Goal: Information Seeking & Learning: Learn about a topic

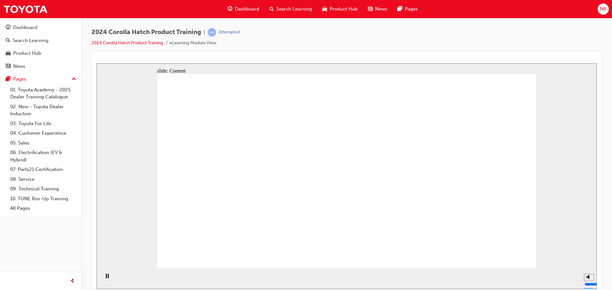
drag, startPoint x: 423, startPoint y: 202, endPoint x: 425, endPoint y: 207, distance: 5.1
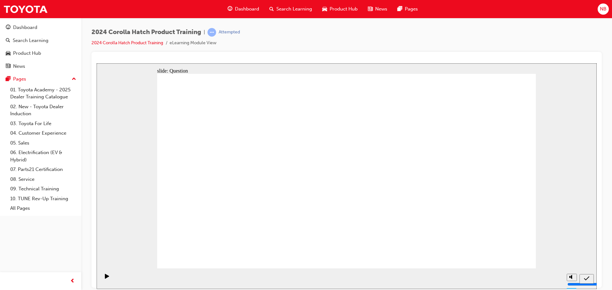
radio input "true"
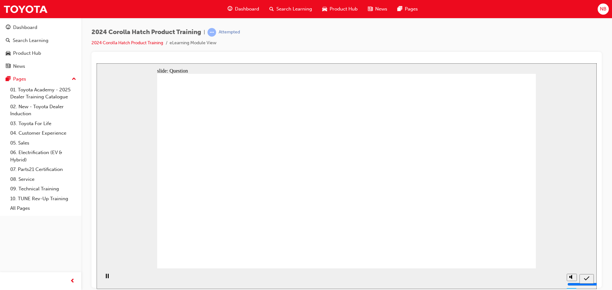
radio input "true"
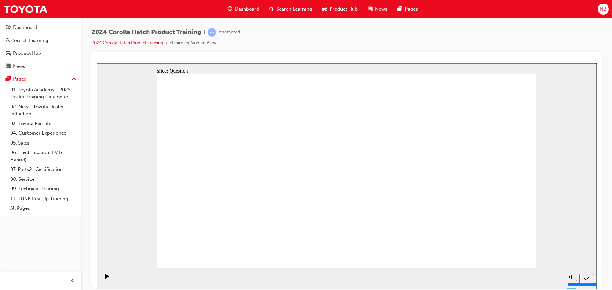
radio input "true"
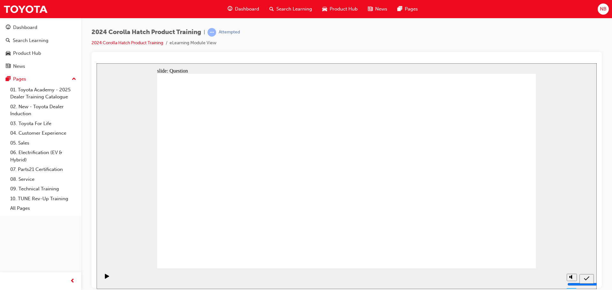
drag, startPoint x: 231, startPoint y: 227, endPoint x: 226, endPoint y: 176, distance: 51.0
drag, startPoint x: 227, startPoint y: 168, endPoint x: 224, endPoint y: 207, distance: 39.0
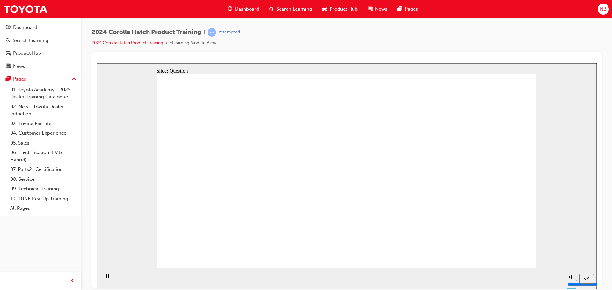
drag, startPoint x: 282, startPoint y: 186, endPoint x: 293, endPoint y: 203, distance: 20.6
drag, startPoint x: 375, startPoint y: 164, endPoint x: 367, endPoint y: 205, distance: 41.3
drag, startPoint x: 433, startPoint y: 204, endPoint x: 441, endPoint y: 203, distance: 8.0
drag, startPoint x: 480, startPoint y: 182, endPoint x: 474, endPoint y: 210, distance: 29.3
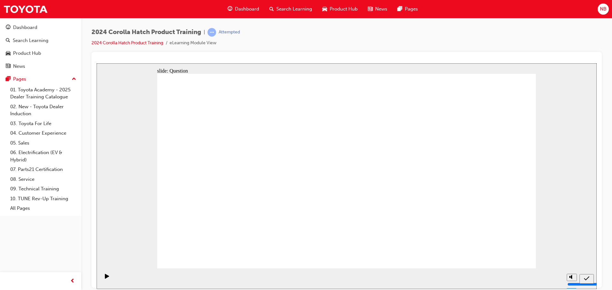
radio input "true"
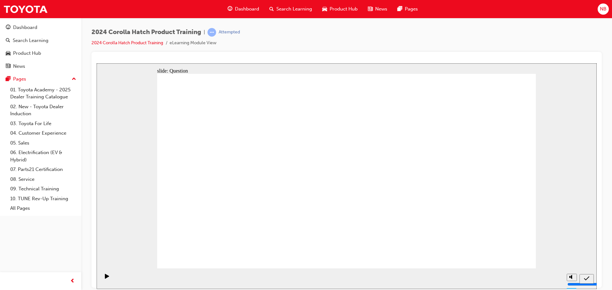
radio input "true"
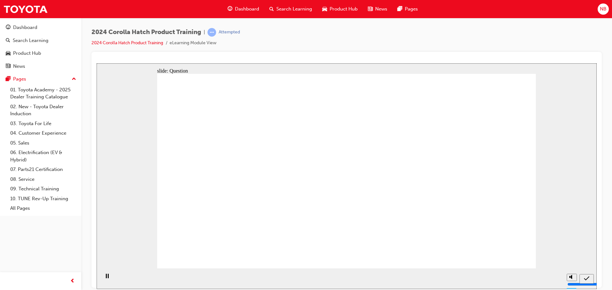
radio input "true"
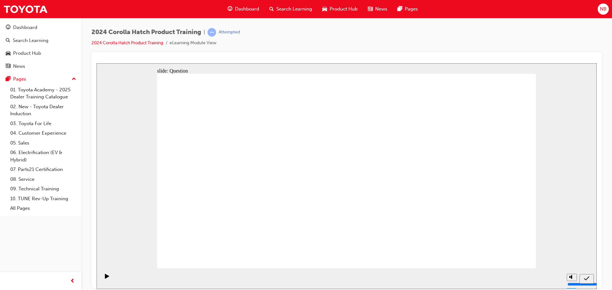
drag, startPoint x: 412, startPoint y: 168, endPoint x: 358, endPoint y: 222, distance: 76.2
drag, startPoint x: 219, startPoint y: 170, endPoint x: 282, endPoint y: 223, distance: 83.0
drag, startPoint x: 285, startPoint y: 170, endPoint x: 213, endPoint y: 221, distance: 88.1
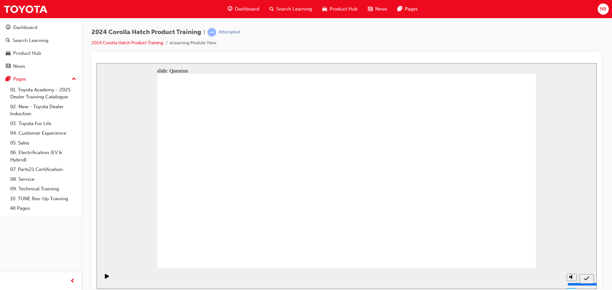
drag, startPoint x: 358, startPoint y: 181, endPoint x: 413, endPoint y: 226, distance: 71.4
drag, startPoint x: 473, startPoint y: 190, endPoint x: 473, endPoint y: 217, distance: 27.4
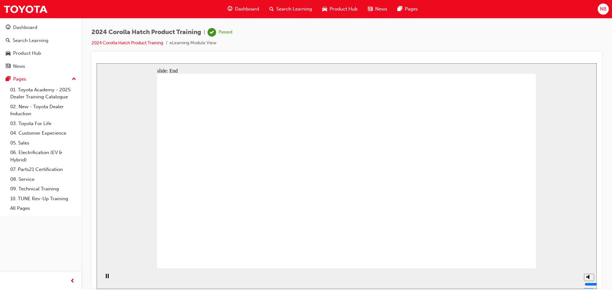
click at [292, 10] on span "Search Learning" at bounding box center [294, 8] width 36 height 7
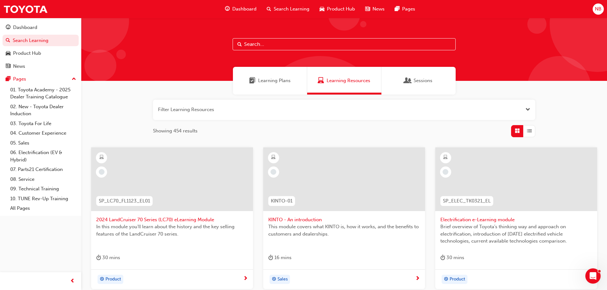
click at [264, 81] on span "Learning Plans" at bounding box center [274, 80] width 33 height 7
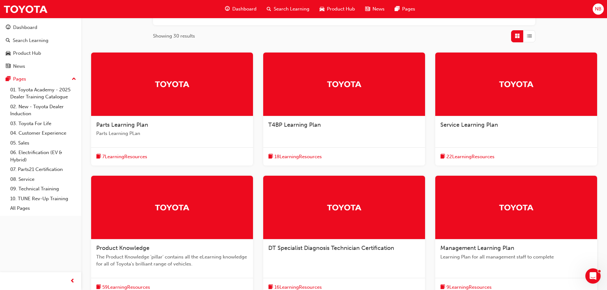
scroll to position [96, 0]
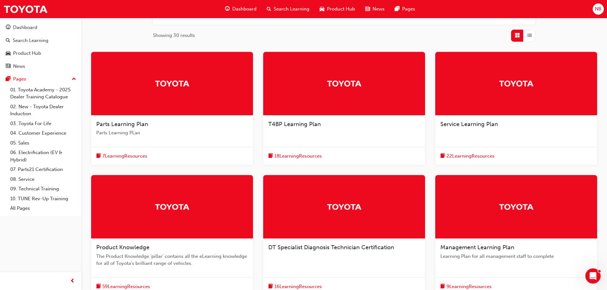
click at [162, 240] on div "Product Knowledge The Product Knowledge 'pillar' contains all the eLearning kno…" at bounding box center [172, 258] width 162 height 39
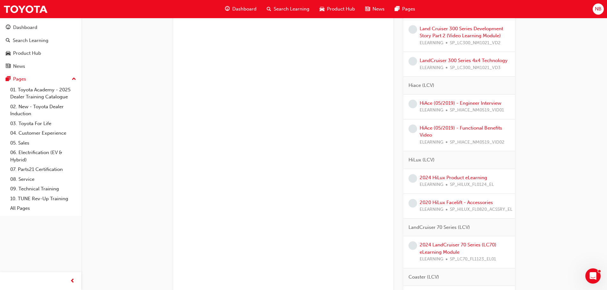
scroll to position [1179, 0]
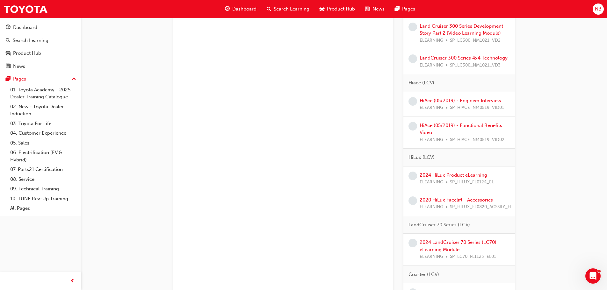
click at [458, 175] on link "2024 HiLux Product eLearning" at bounding box center [454, 175] width 68 height 6
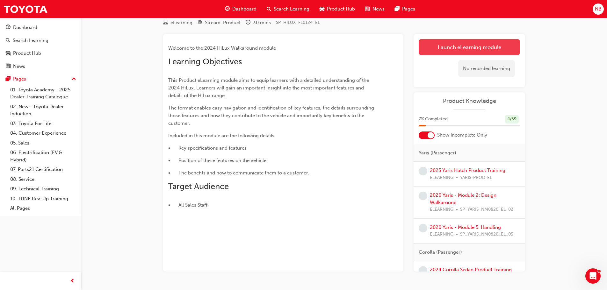
scroll to position [41, 0]
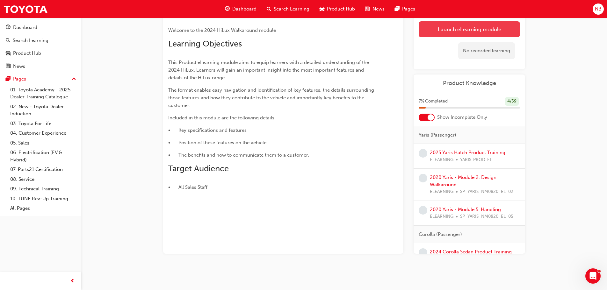
click at [484, 45] on div "No recorded learning" at bounding box center [486, 50] width 57 height 17
click at [489, 33] on link "Launch eLearning module" at bounding box center [469, 29] width 101 height 16
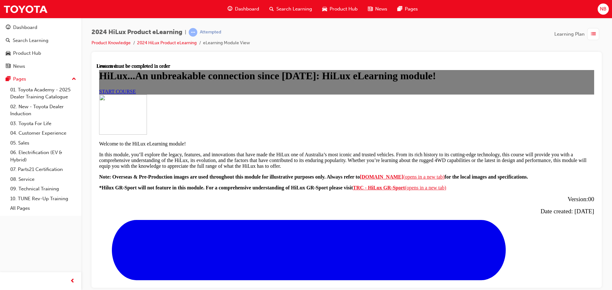
click at [136, 94] on link "START COURSE" at bounding box center [117, 91] width 37 height 5
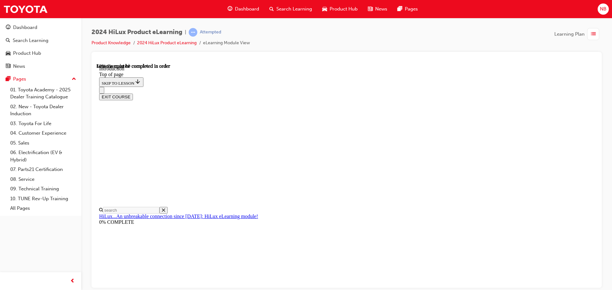
scroll to position [278, 0]
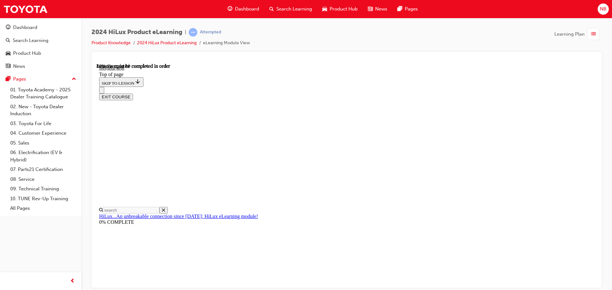
scroll to position [970, 0]
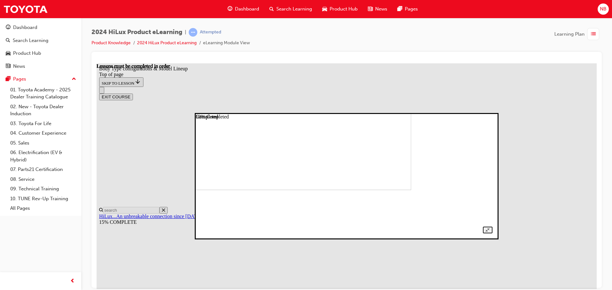
click at [386, 190] on img at bounding box center [270, 133] width 282 height 113
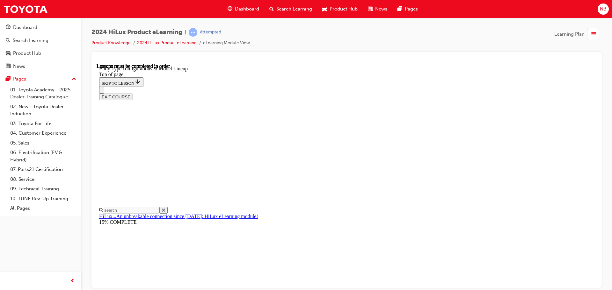
drag, startPoint x: 344, startPoint y: 74, endPoint x: 350, endPoint y: 75, distance: 6.2
click at [344, 87] on div "EXIT COURSE" at bounding box center [344, 93] width 490 height 13
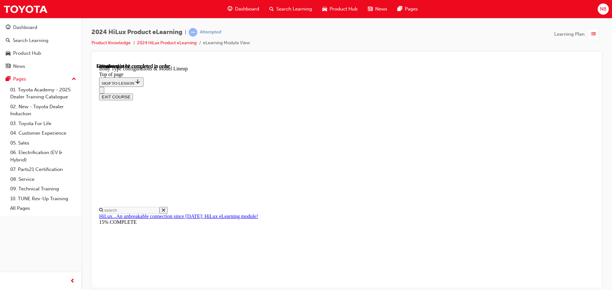
drag, startPoint x: 427, startPoint y: 174, endPoint x: 437, endPoint y: 173, distance: 9.2
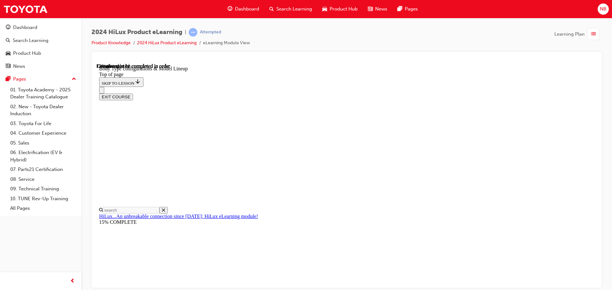
drag, startPoint x: 408, startPoint y: 241, endPoint x: 410, endPoint y: 232, distance: 9.1
drag, startPoint x: 319, startPoint y: 142, endPoint x: 324, endPoint y: 140, distance: 5.1
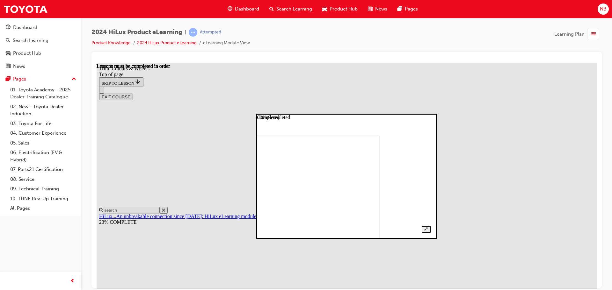
click at [355, 140] on img at bounding box center [299, 190] width 159 height 111
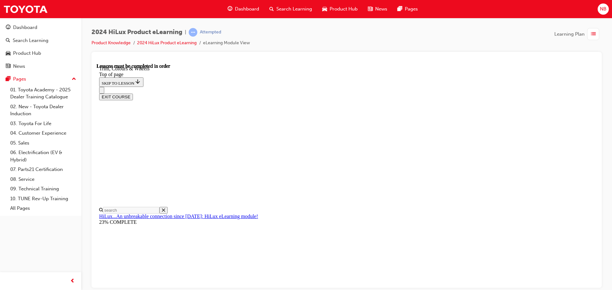
drag, startPoint x: 375, startPoint y: 239, endPoint x: 372, endPoint y: 232, distance: 7.8
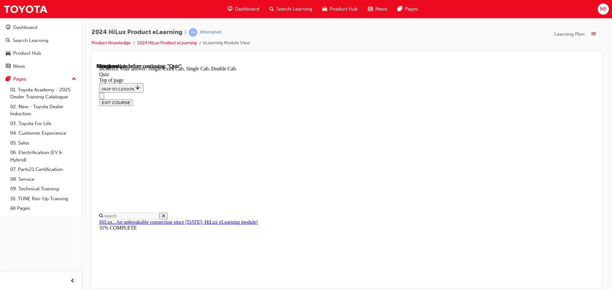
scroll to position [165, 0]
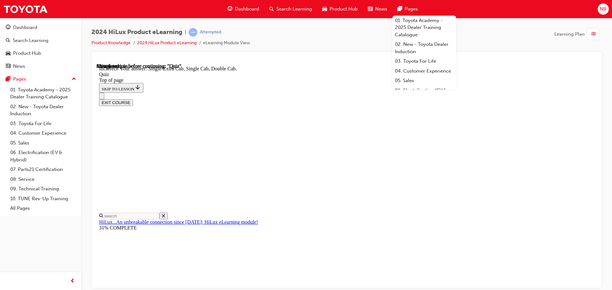
drag, startPoint x: 384, startPoint y: 265, endPoint x: 383, endPoint y: 259, distance: 6.5
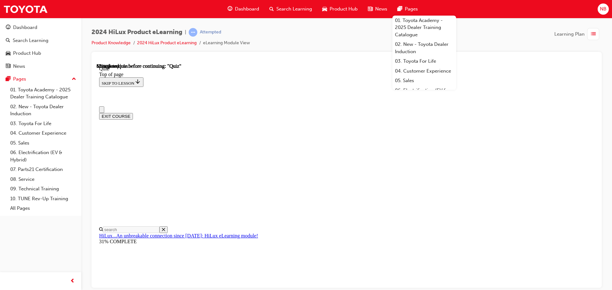
drag, startPoint x: 398, startPoint y: 189, endPoint x: 278, endPoint y: 179, distance: 120.2
copy p "What contributions did Toyota Australia's local Engineering and Design teams ma…"
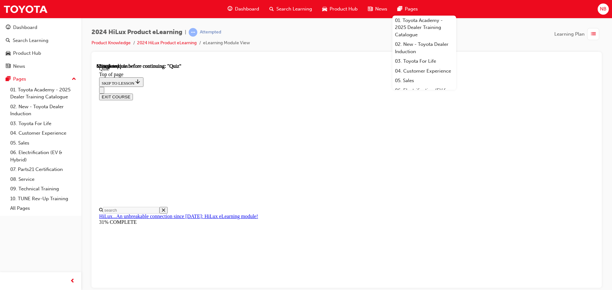
scroll to position [96, 0]
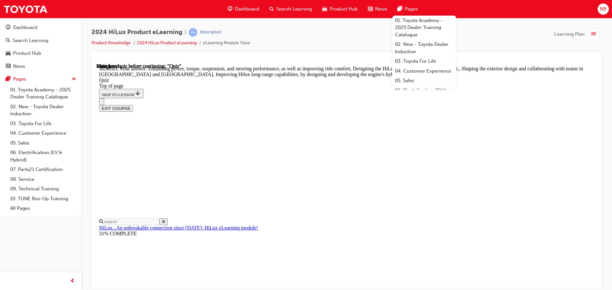
scroll to position [148, 0]
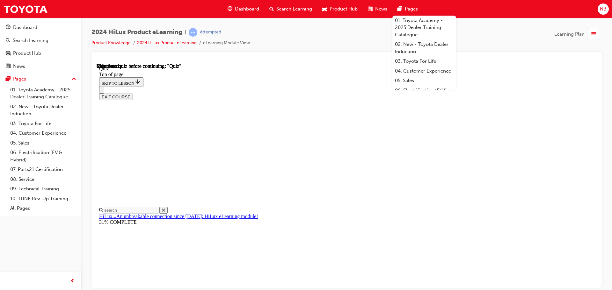
scroll to position [120, 0]
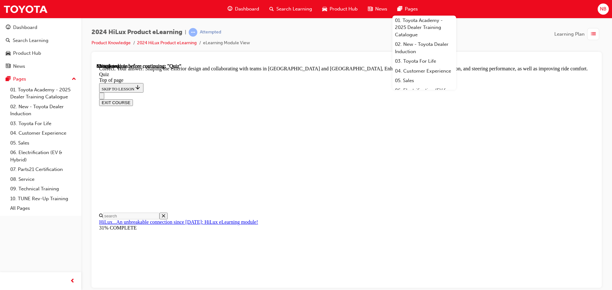
scroll to position [148, 0]
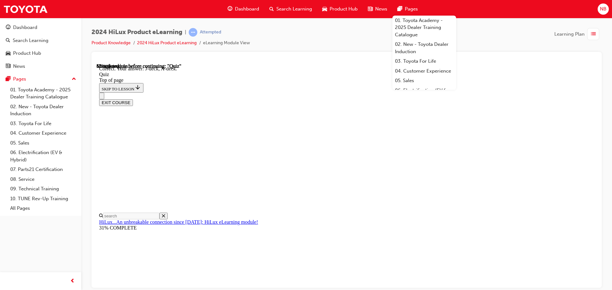
scroll to position [118, 0]
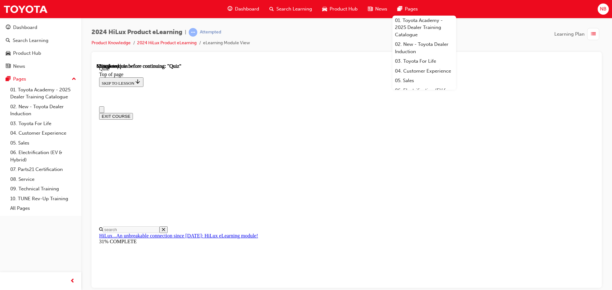
scroll to position [32, 0]
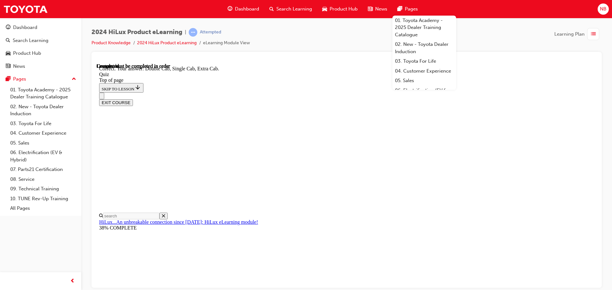
scroll to position [165, 0]
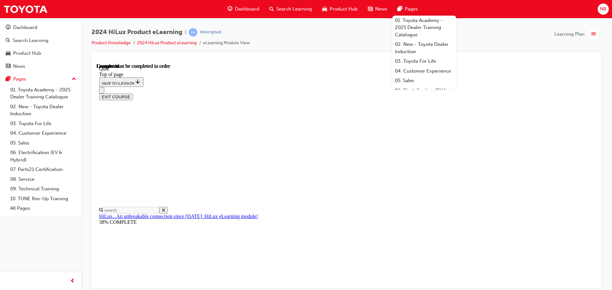
scroll to position [120, 0]
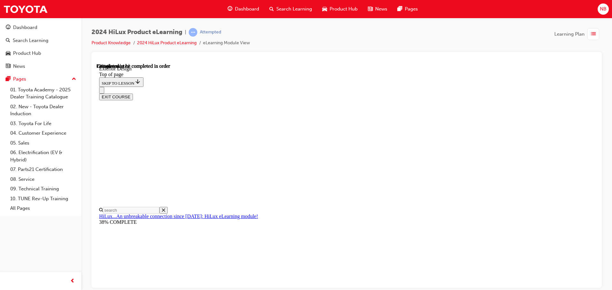
scroll to position [718, 0]
drag, startPoint x: 395, startPoint y: 146, endPoint x: 421, endPoint y: 146, distance: 25.8
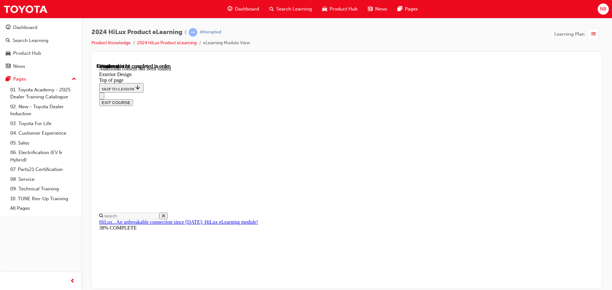
scroll to position [1177, 0]
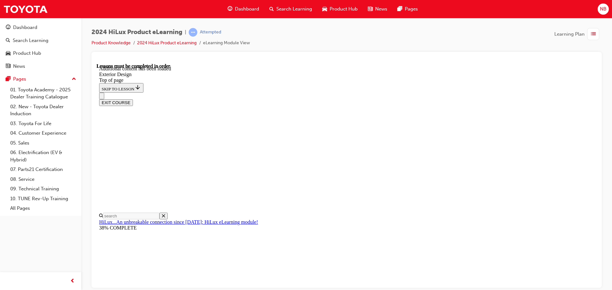
scroll to position [1136, 0]
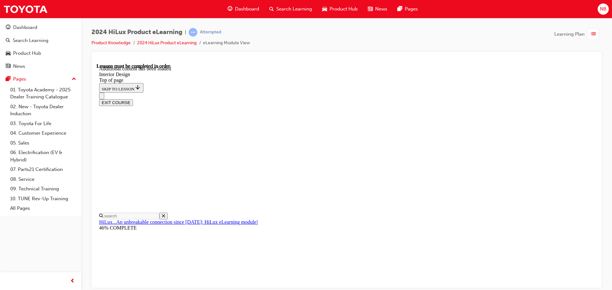
scroll to position [86, 0]
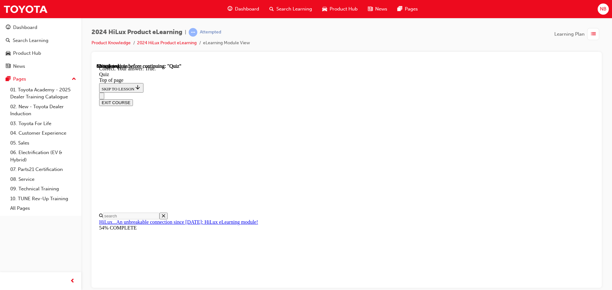
scroll to position [59, 0]
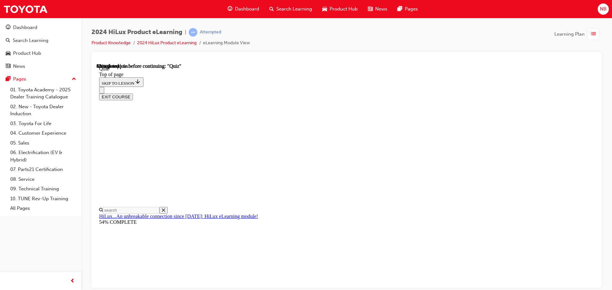
scroll to position [32, 0]
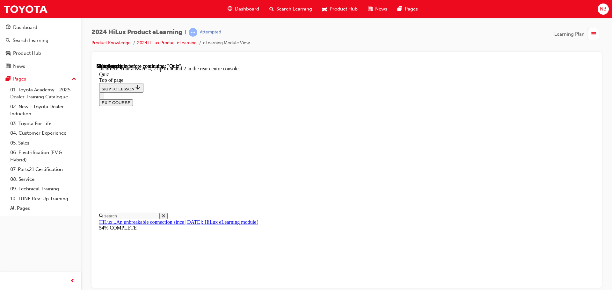
scroll to position [103, 0]
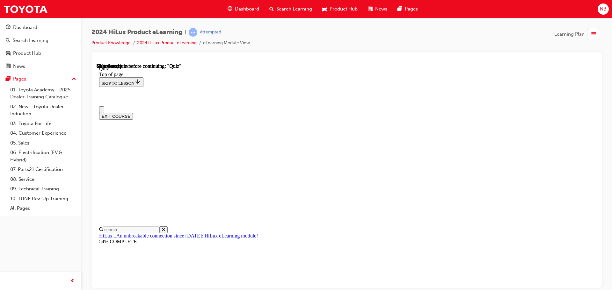
scroll to position [32, 0]
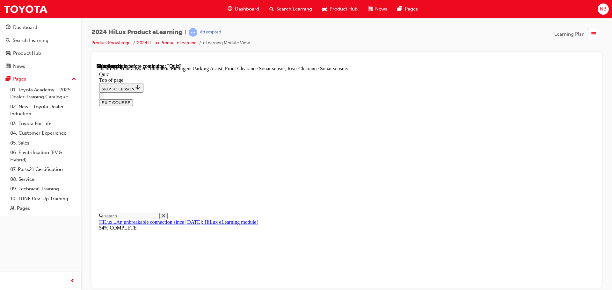
scroll to position [86, 0]
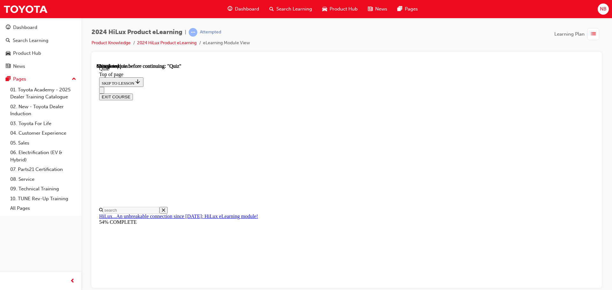
scroll to position [57, 0]
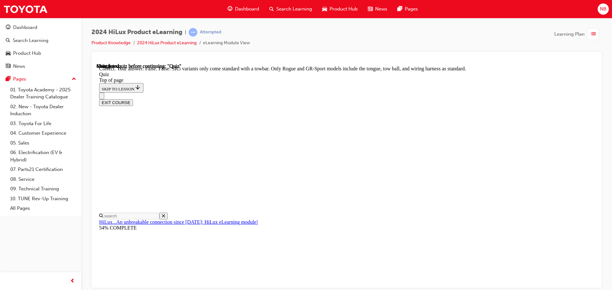
scroll to position [117, 0]
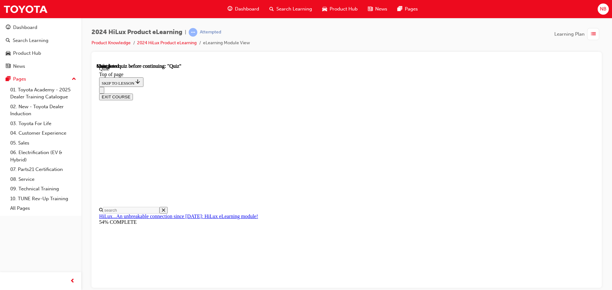
scroll to position [120, 0]
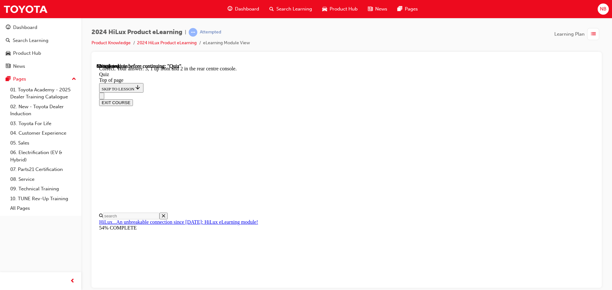
scroll to position [103, 0]
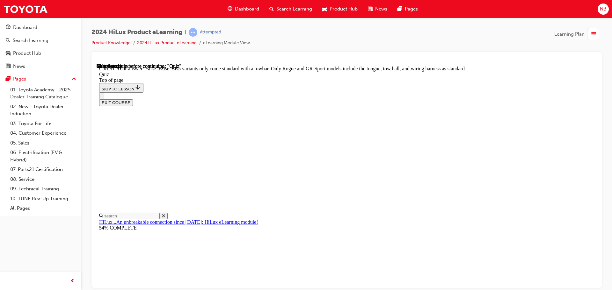
scroll to position [117, 0]
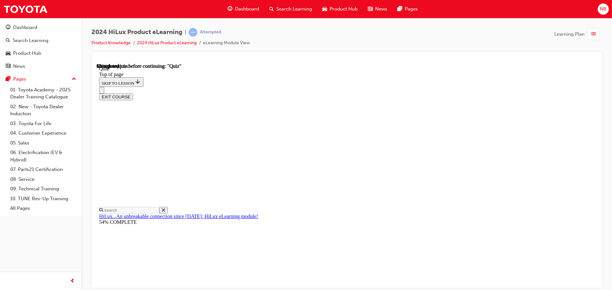
scroll to position [68, 0]
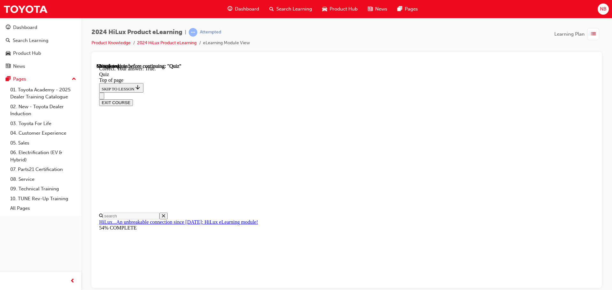
scroll to position [88, 0]
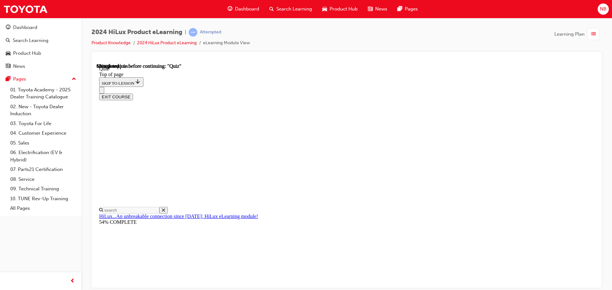
scroll to position [59, 0]
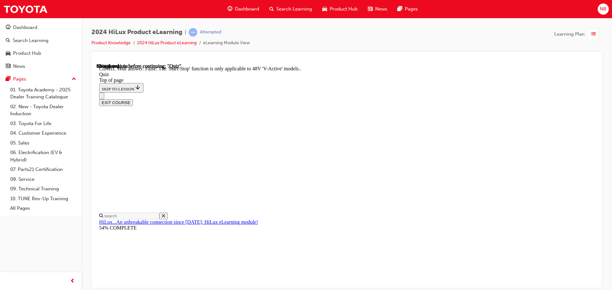
scroll to position [79, 0]
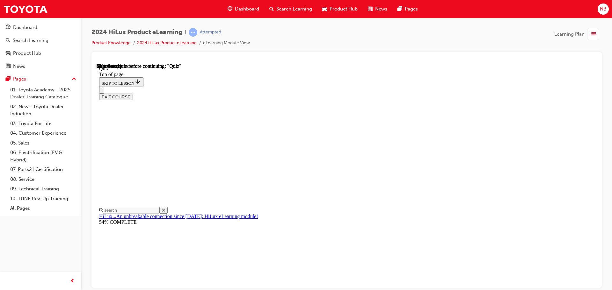
scroll to position [32, 0]
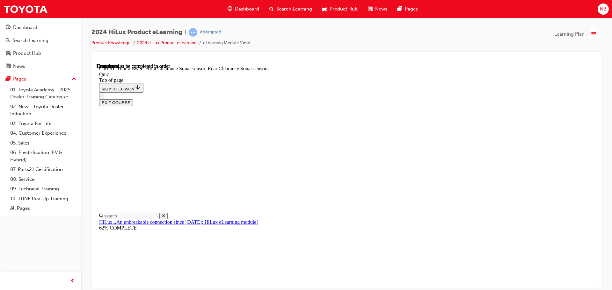
scroll to position [118, 0]
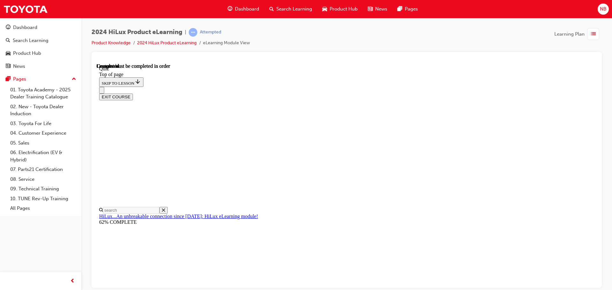
scroll to position [120, 0]
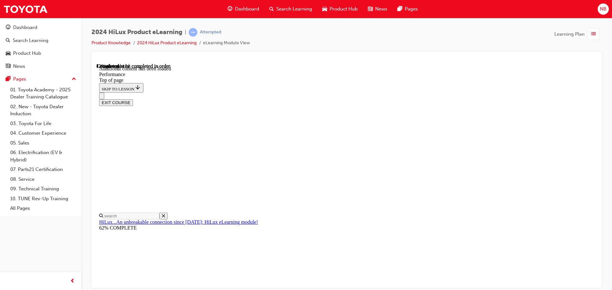
scroll to position [539, 0]
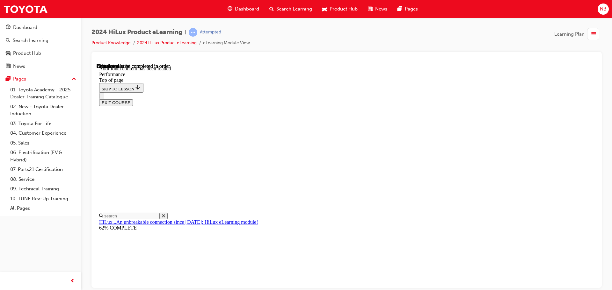
scroll to position [1793, 0]
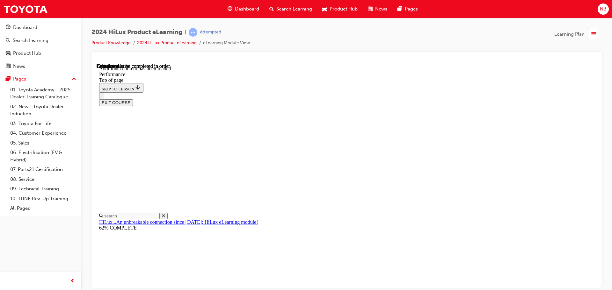
scroll to position [3835, 0]
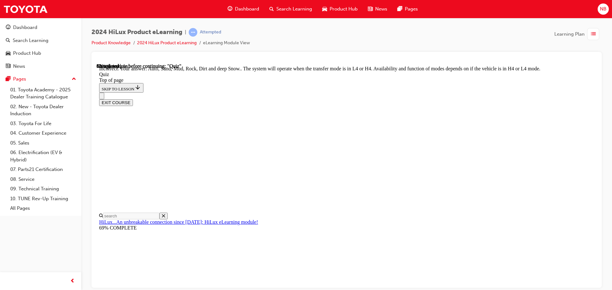
scroll to position [175, 0]
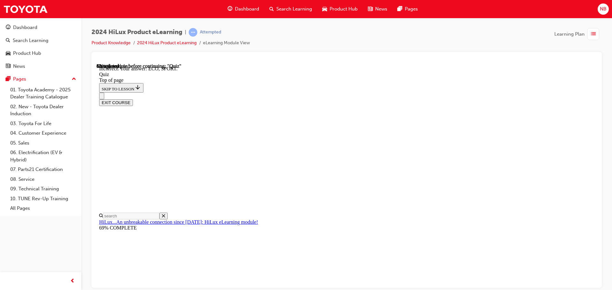
scroll to position [209, 0]
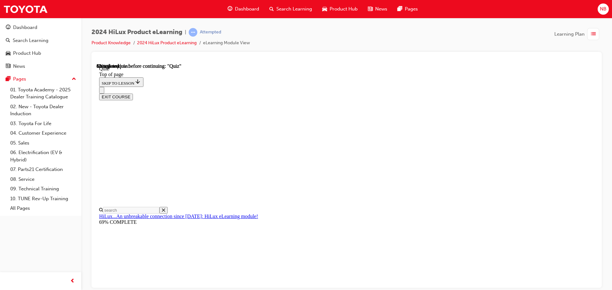
scroll to position [32, 0]
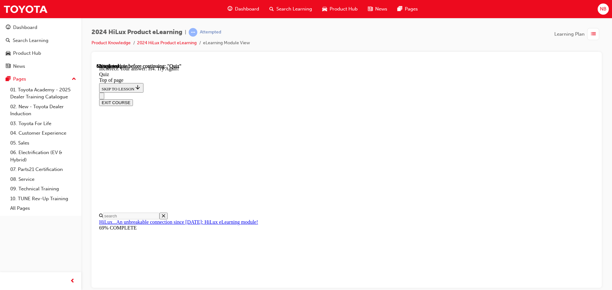
scroll to position [128, 0]
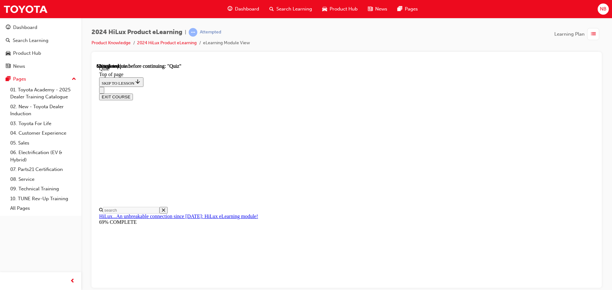
scroll to position [57, 0]
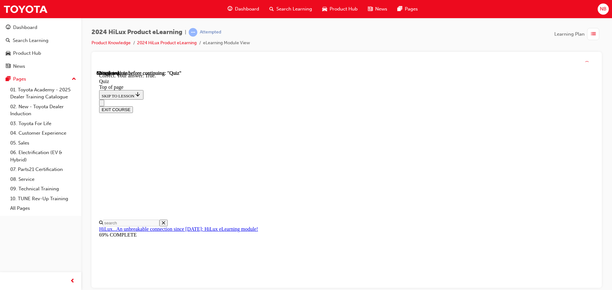
scroll to position [77, 0]
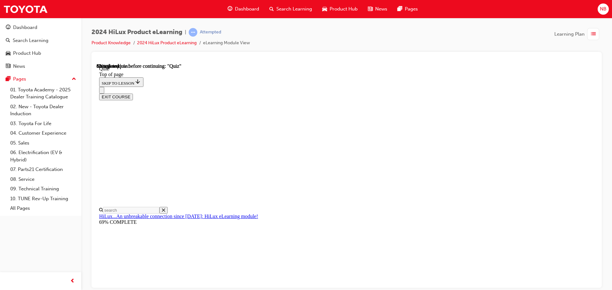
scroll to position [64, 0]
drag, startPoint x: 346, startPoint y: 149, endPoint x: 279, endPoint y: 111, distance: 77.4
drag, startPoint x: 471, startPoint y: 227, endPoint x: 465, endPoint y: 225, distance: 6.0
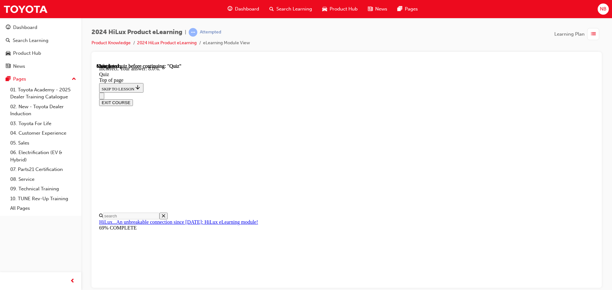
scroll to position [150, 0]
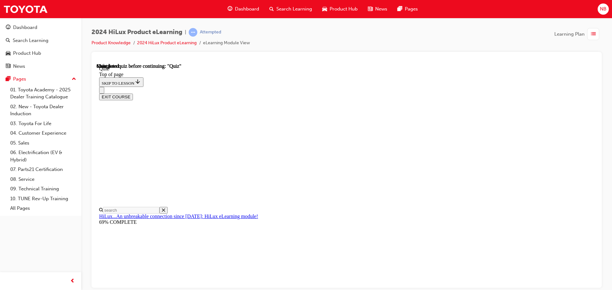
scroll to position [120, 0]
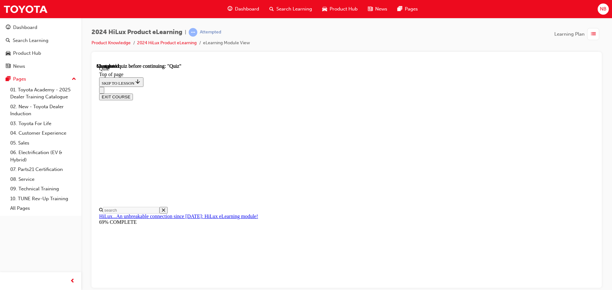
drag, startPoint x: 472, startPoint y: 147, endPoint x: 273, endPoint y: 125, distance: 200.8
copy p "Up to what fuel consumption gains in percentage are achieved by combining the o…"
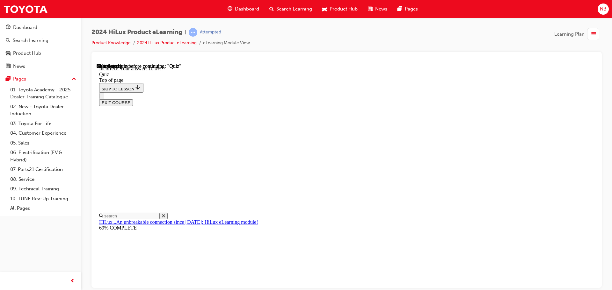
scroll to position [150, 0]
drag, startPoint x: 374, startPoint y: 202, endPoint x: 375, endPoint y: 235, distance: 33.2
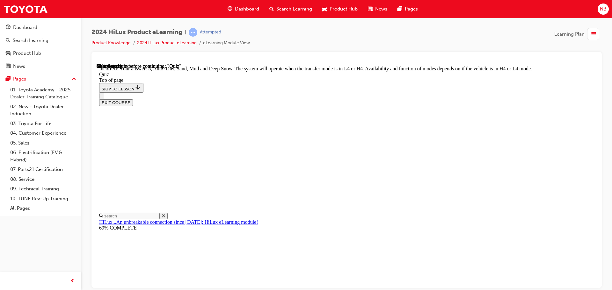
scroll to position [175, 0]
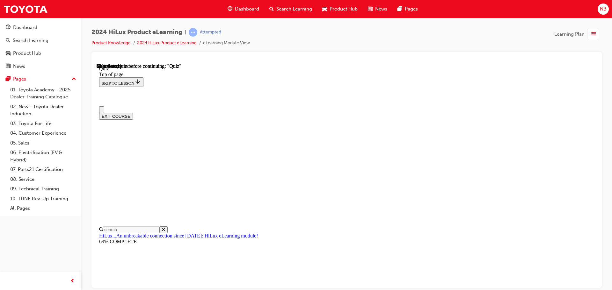
scroll to position [32, 0]
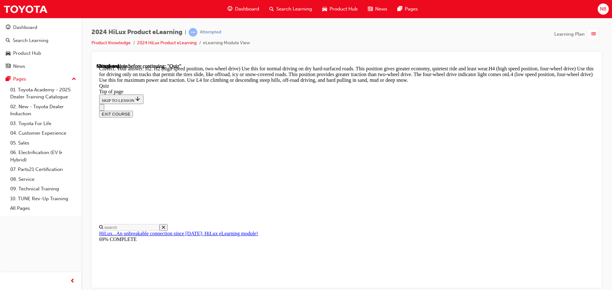
scroll to position [228, 0]
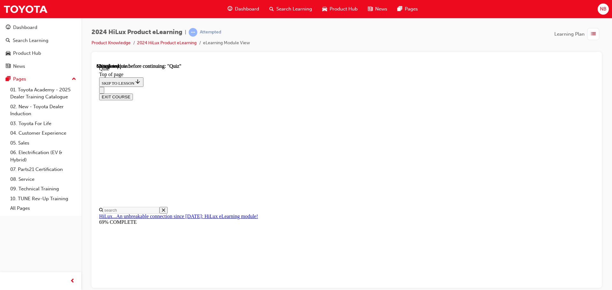
scroll to position [96, 0]
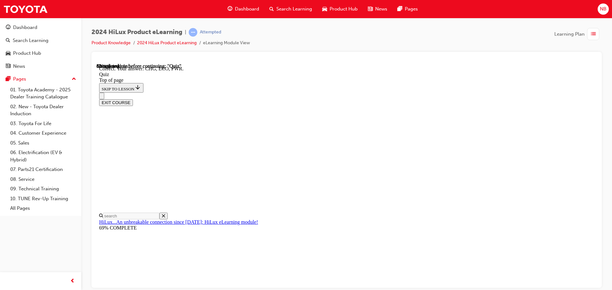
scroll to position [209, 0]
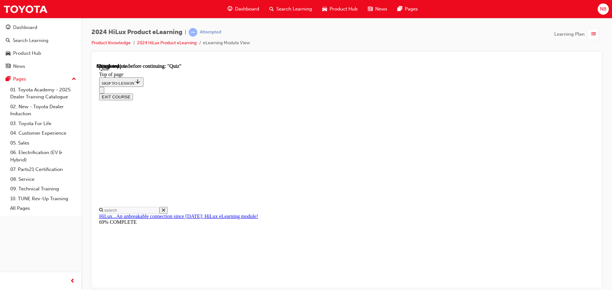
scroll to position [57, 0]
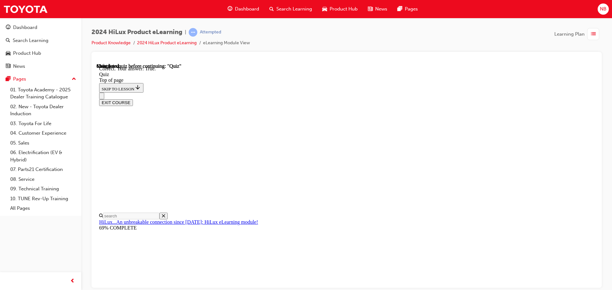
scroll to position [77, 0]
drag, startPoint x: 386, startPoint y: 266, endPoint x: 388, endPoint y: 259, distance: 7.6
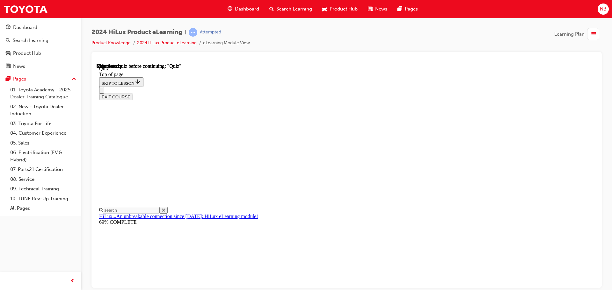
scroll to position [120, 0]
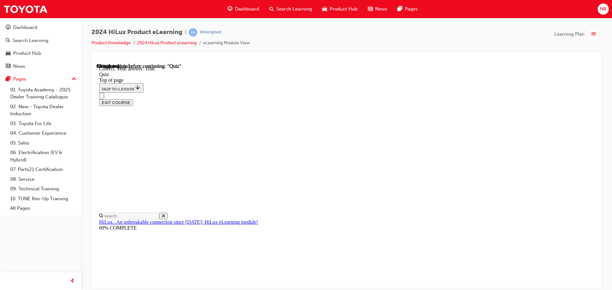
scroll to position [77, 0]
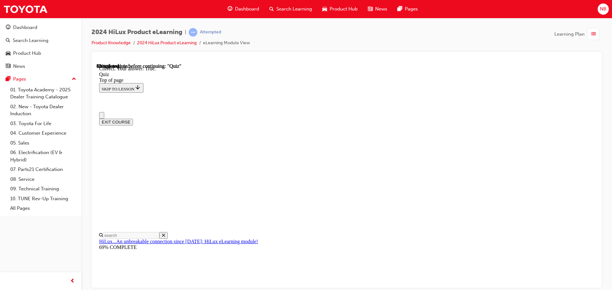
scroll to position [0, 0]
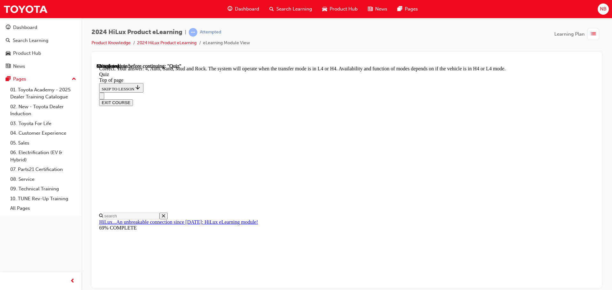
scroll to position [175, 0]
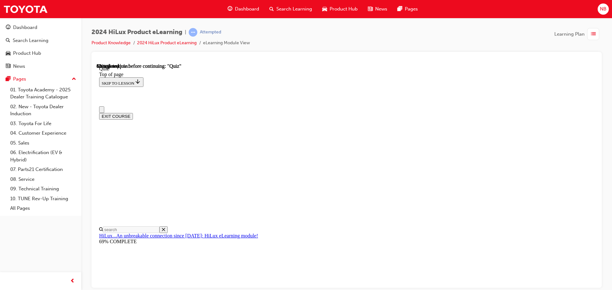
scroll to position [64, 0]
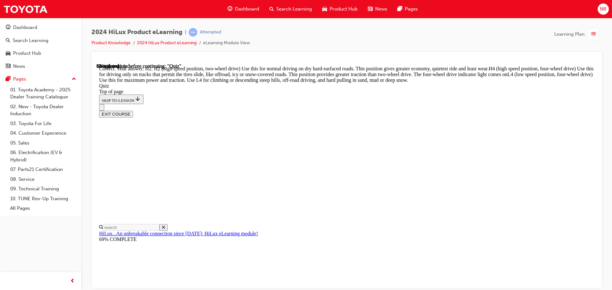
scroll to position [228, 0]
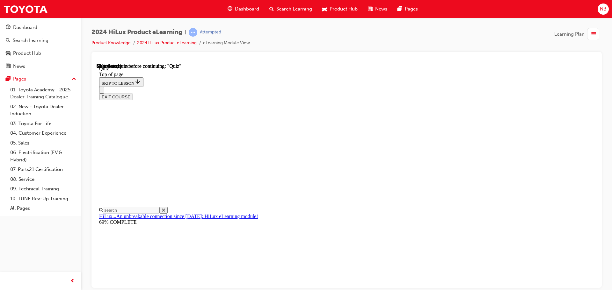
scroll to position [159, 0]
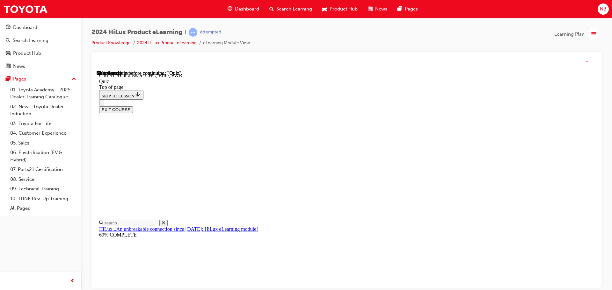
scroll to position [209, 0]
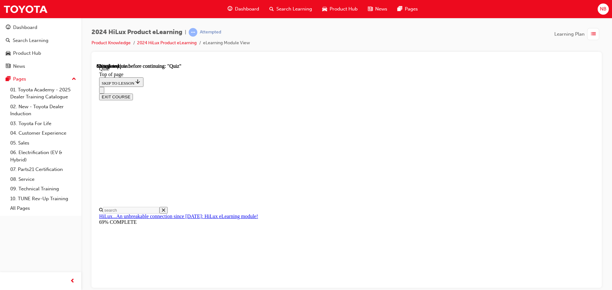
scroll to position [64, 0]
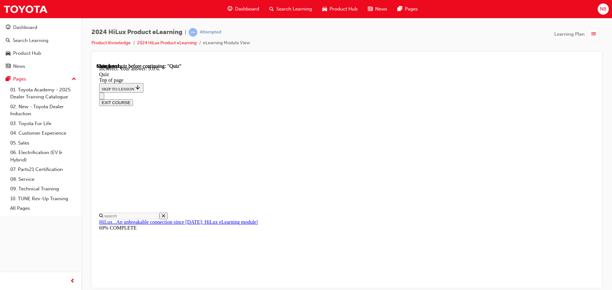
scroll to position [150, 0]
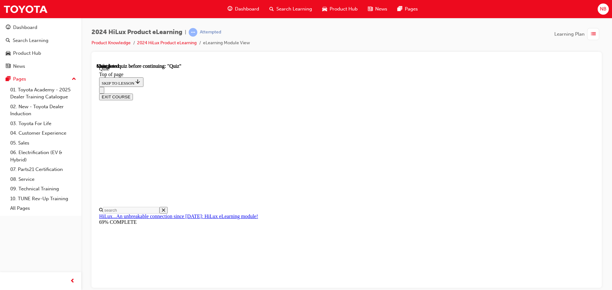
scroll to position [120, 0]
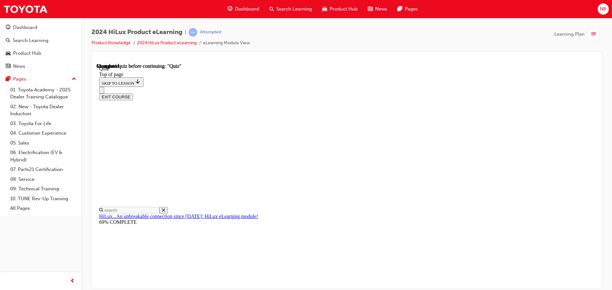
drag, startPoint x: 396, startPoint y: 269, endPoint x: 389, endPoint y: 266, distance: 7.9
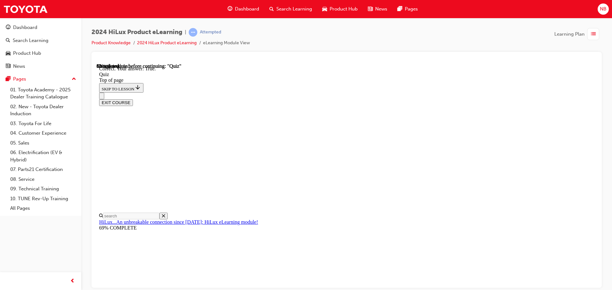
scroll to position [77, 0]
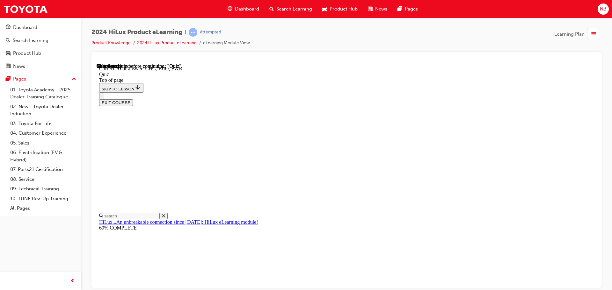
scroll to position [209, 0]
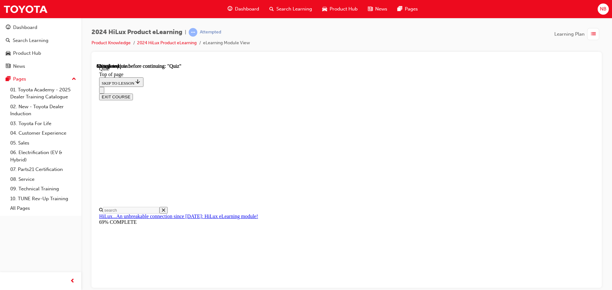
scroll to position [32, 0]
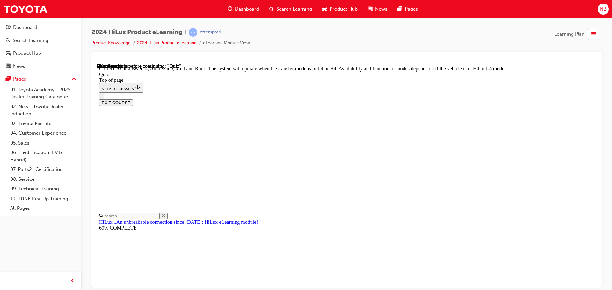
scroll to position [175, 0]
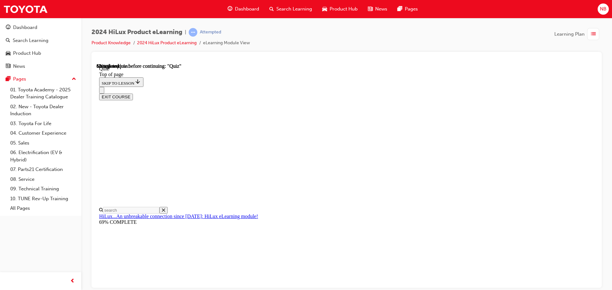
drag, startPoint x: 421, startPoint y: 266, endPoint x: 412, endPoint y: 266, distance: 8.7
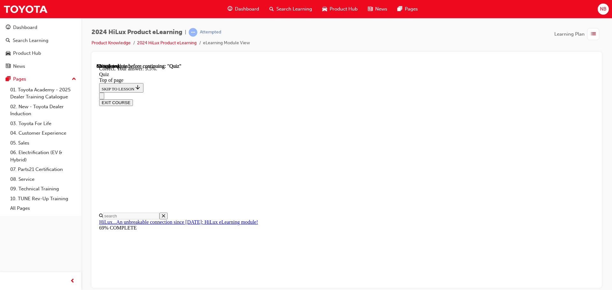
scroll to position [150, 0]
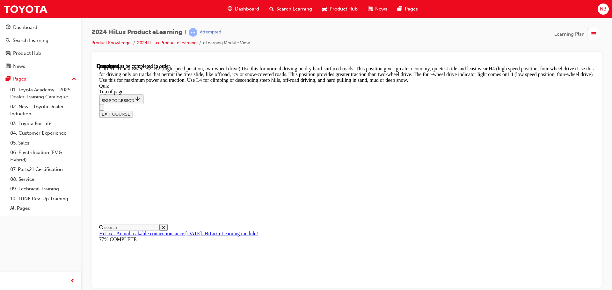
scroll to position [228, 0]
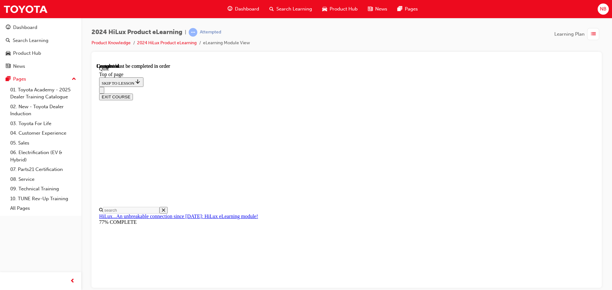
scroll to position [120, 0]
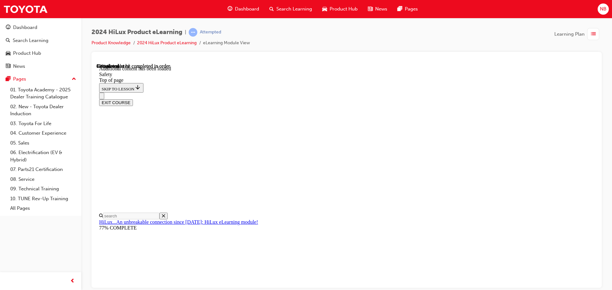
scroll to position [339, 0]
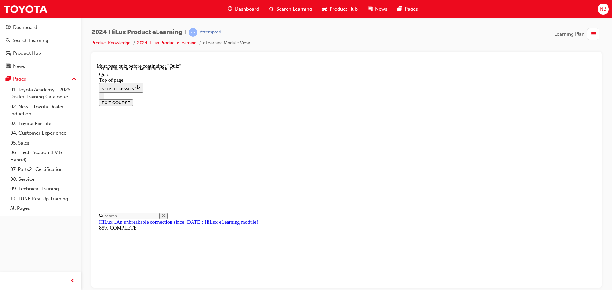
scroll to position [20, 0]
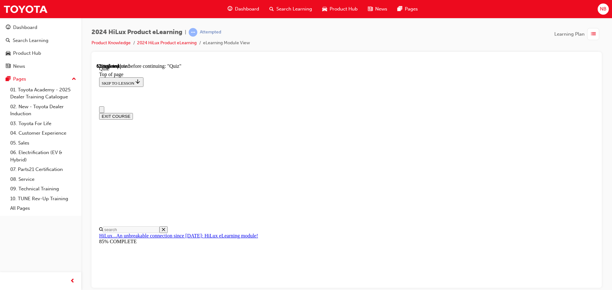
drag, startPoint x: 303, startPoint y: 188, endPoint x: 279, endPoint y: 180, distance: 25.8
drag, startPoint x: 428, startPoint y: 178, endPoint x: 279, endPoint y: 179, distance: 148.5
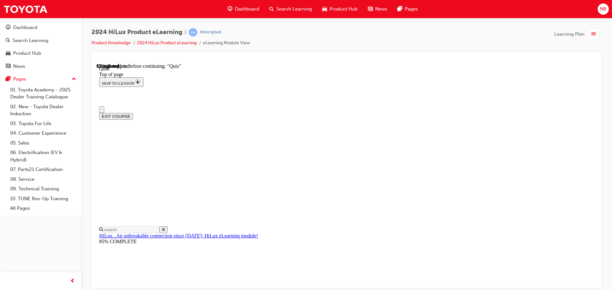
copy p "How many SRS Air Bags does the Double-Cab Hilux have?"
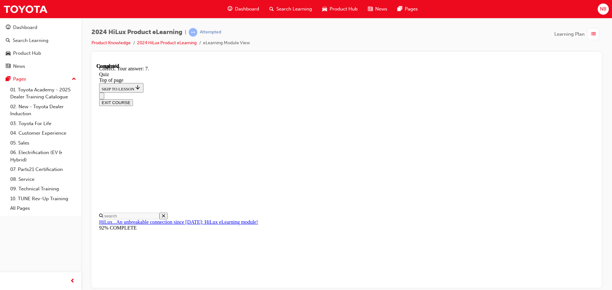
scroll to position [103, 0]
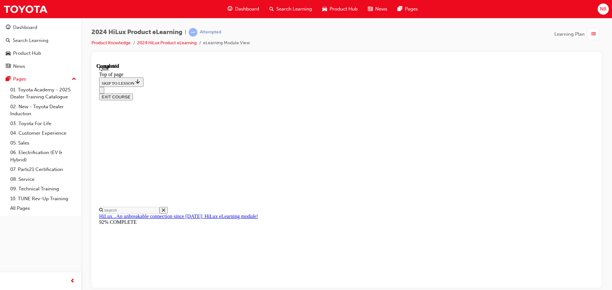
scroll to position [120, 0]
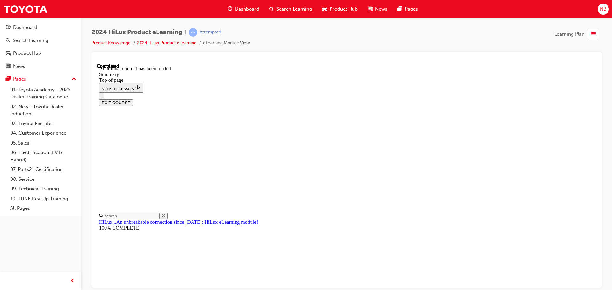
scroll to position [636, 0]
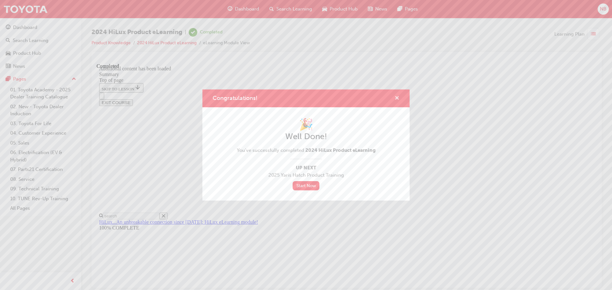
click at [396, 97] on span "cross-icon" at bounding box center [397, 99] width 5 height 6
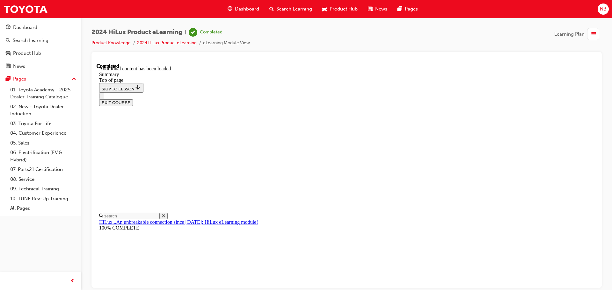
click at [295, 9] on span "Search Learning" at bounding box center [294, 8] width 36 height 7
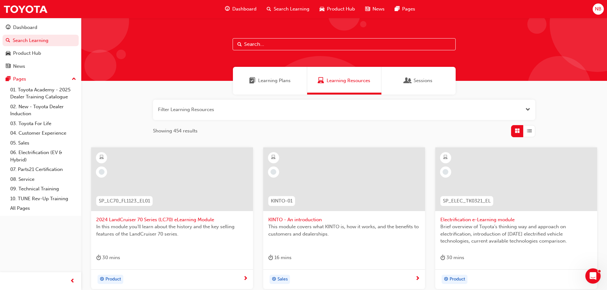
click at [294, 6] on span "Search Learning" at bounding box center [292, 8] width 36 height 7
click at [353, 81] on span "Learning Resources" at bounding box center [349, 80] width 44 height 7
click at [327, 42] on input "text" at bounding box center [344, 44] width 223 height 12
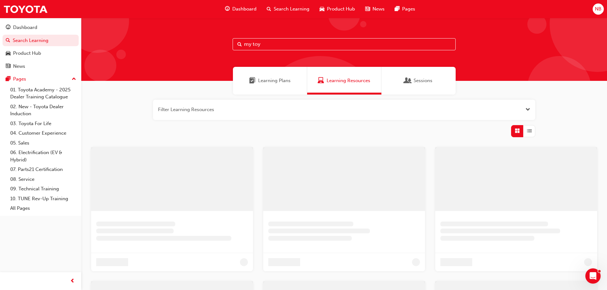
type input "my toy"
drag, startPoint x: 358, startPoint y: 94, endPoint x: 356, endPoint y: 86, distance: 8.4
click at [358, 94] on div at bounding box center [347, 94] width 74 height 2
click at [352, 79] on span "Learning Resources" at bounding box center [351, 80] width 44 height 7
click at [271, 78] on span "Learning Plans" at bounding box center [276, 80] width 33 height 7
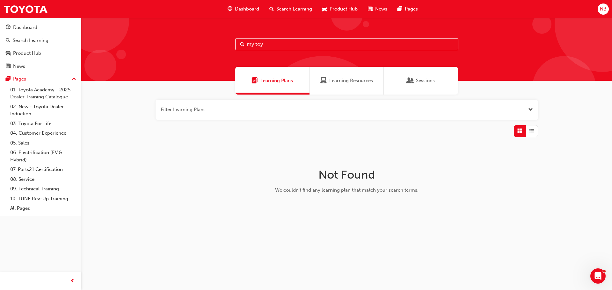
click at [349, 83] on span "Learning Resources" at bounding box center [351, 80] width 44 height 7
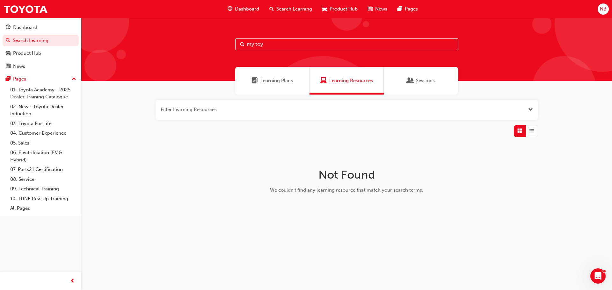
click at [206, 109] on button "button" at bounding box center [347, 110] width 383 height 20
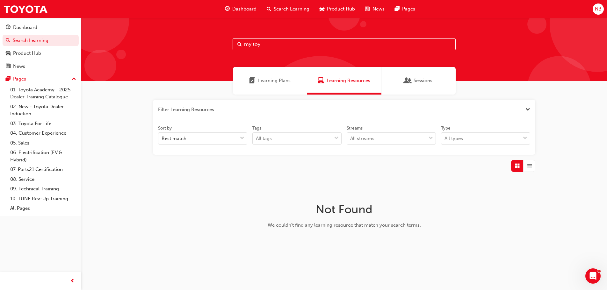
click at [153, 100] on button "button" at bounding box center [344, 110] width 383 height 20
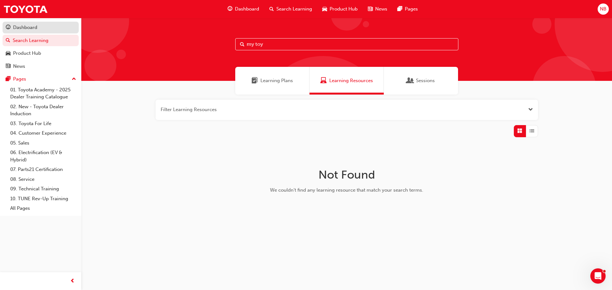
click at [27, 24] on div "Dashboard" at bounding box center [41, 28] width 70 height 8
click at [603, 13] on div "NB" at bounding box center [603, 9] width 11 height 11
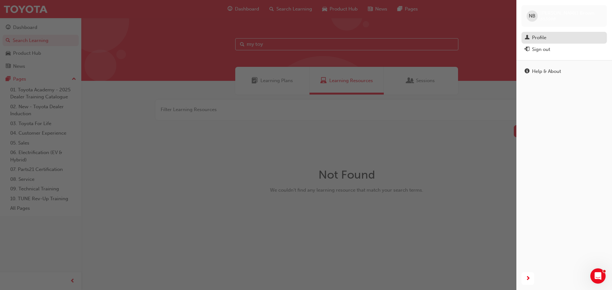
click at [537, 38] on div "Profile" at bounding box center [539, 37] width 14 height 7
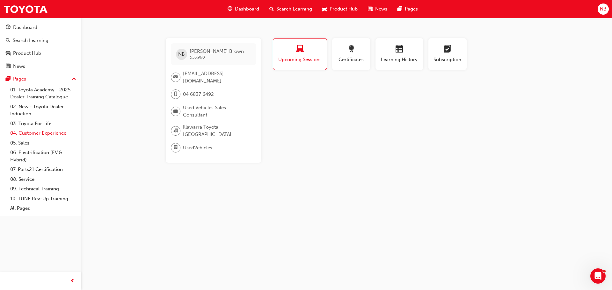
click at [32, 134] on link "04. Customer Experience" at bounding box center [43, 133] width 71 height 10
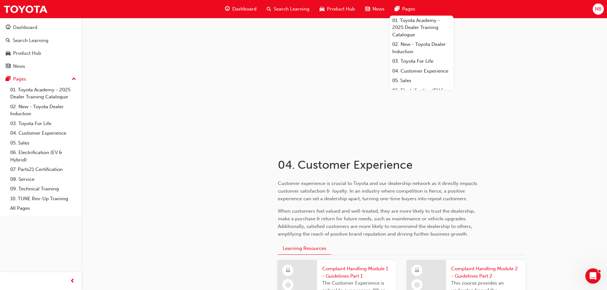
click at [246, 2] on div "Dashboard Search Learning Product Hub News Pages 01. Toyota Academy - 2025 Deal…" at bounding box center [320, 9] width 206 height 18
click at [238, 8] on span "Dashboard" at bounding box center [244, 8] width 24 height 7
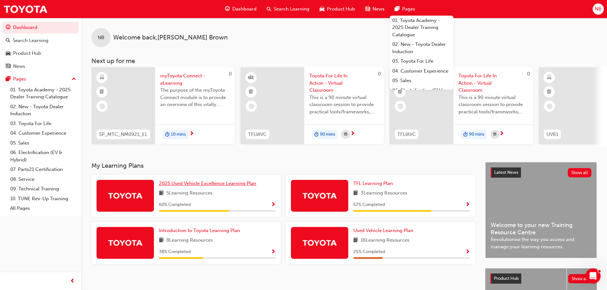
click at [223, 186] on span "2025 Used Vehicle Excellence Learning Plan" at bounding box center [207, 184] width 97 height 6
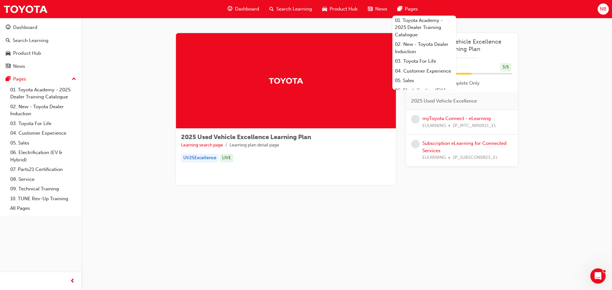
click at [568, 63] on div "2025 Used Vehicle Excellence Learning Plan Learning search page Learning plan d…" at bounding box center [346, 117] width 531 height 198
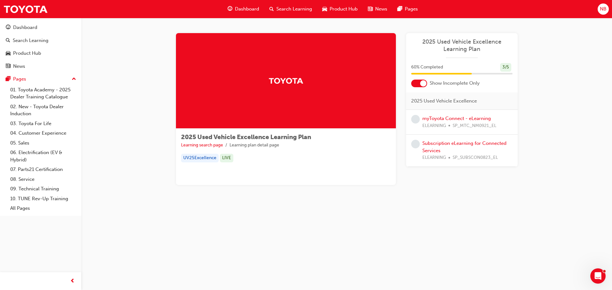
click at [243, 10] on span "Dashboard" at bounding box center [247, 8] width 24 height 7
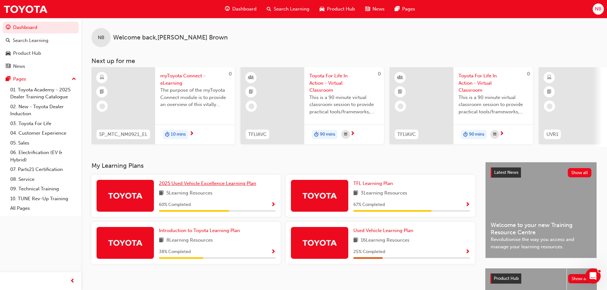
click at [195, 186] on span "2025 Used Vehicle Excellence Learning Plan" at bounding box center [207, 184] width 97 height 6
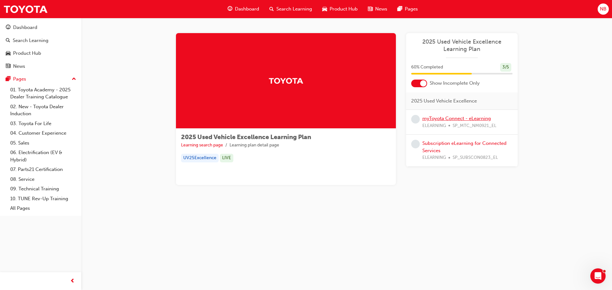
click at [448, 117] on link "myToyota Connect - eLearning" at bounding box center [456, 119] width 69 height 6
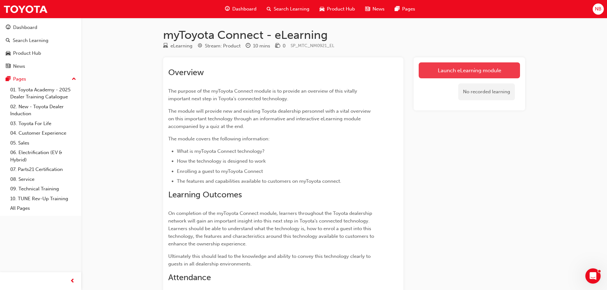
click at [474, 73] on link "Launch eLearning module" at bounding box center [469, 70] width 101 height 16
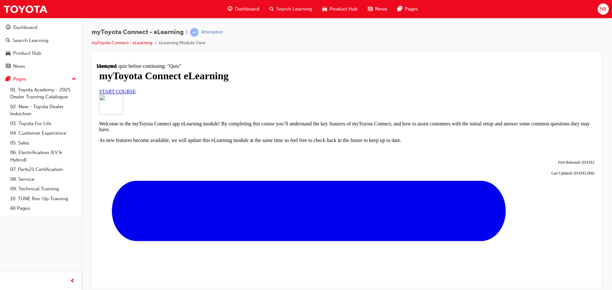
click at [136, 94] on link "START COURSE" at bounding box center [117, 91] width 37 height 5
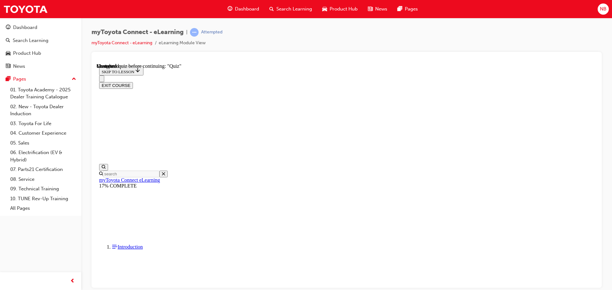
scroll to position [558, 0]
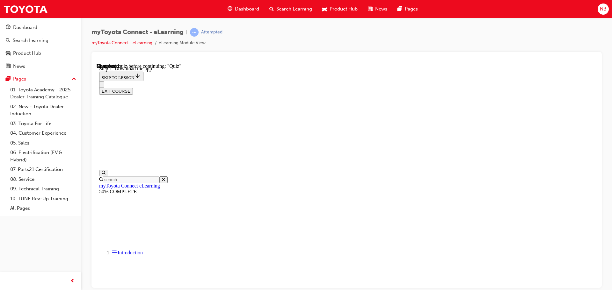
scroll to position [175, 0]
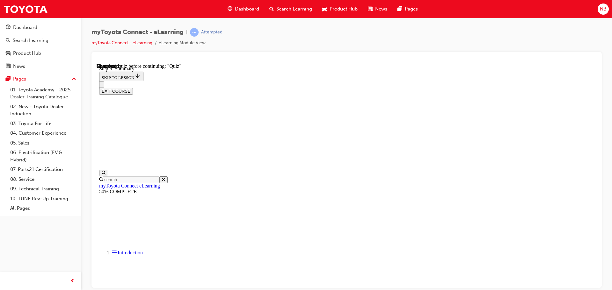
drag, startPoint x: 397, startPoint y: 277, endPoint x: 399, endPoint y: 274, distance: 3.4
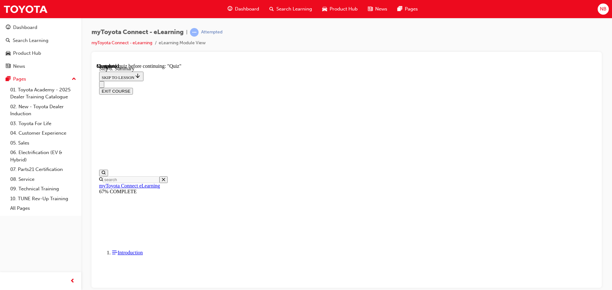
scroll to position [52, 0]
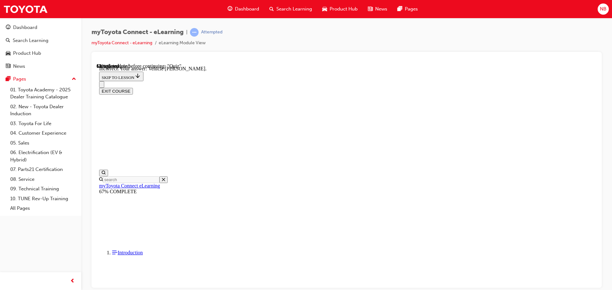
scroll to position [64, 0]
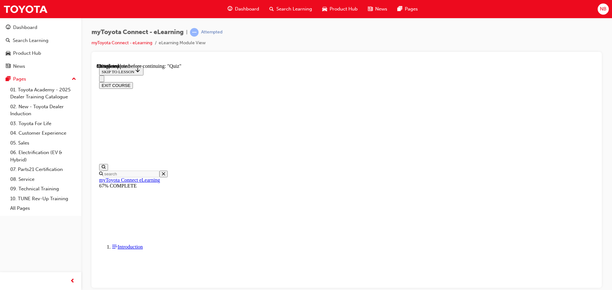
scroll to position [57, 0]
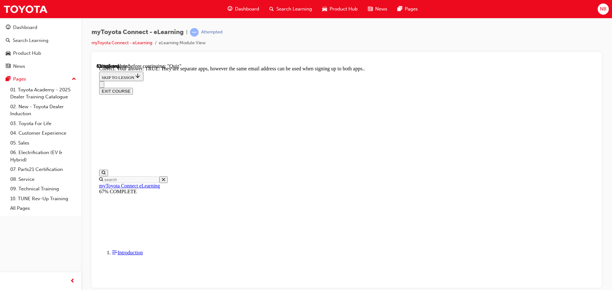
scroll to position [77, 0]
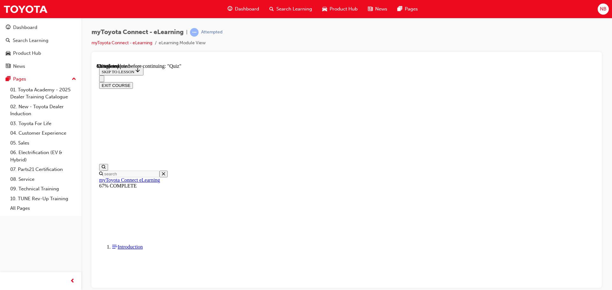
scroll to position [64, 0]
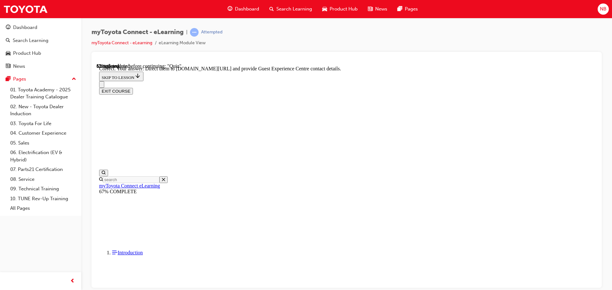
scroll to position [133, 0]
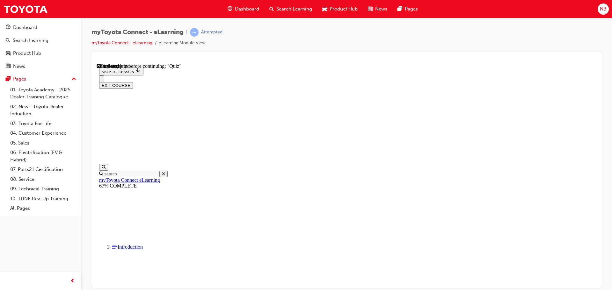
scroll to position [71, 0]
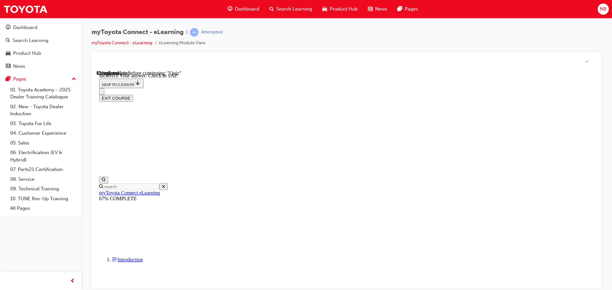
scroll to position [101, 0]
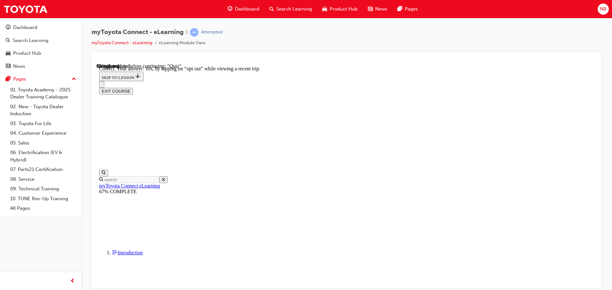
scroll to position [76, 0]
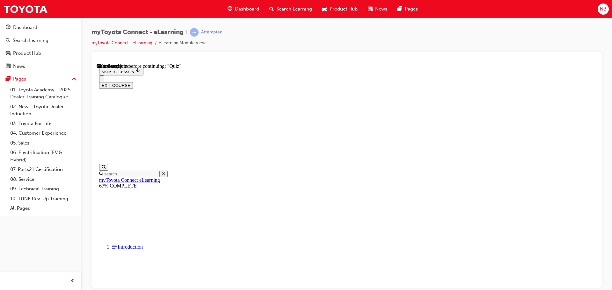
scroll to position [64, 0]
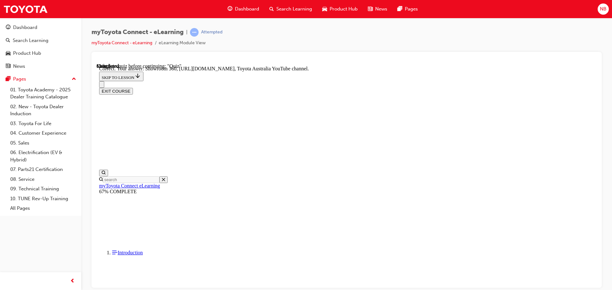
scroll to position [133, 0]
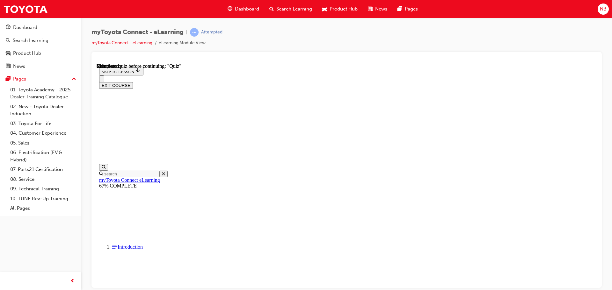
scroll to position [120, 0]
drag, startPoint x: 277, startPoint y: 219, endPoint x: 282, endPoint y: 223, distance: 6.6
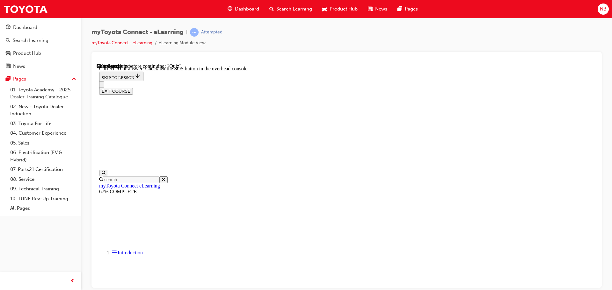
scroll to position [101, 0]
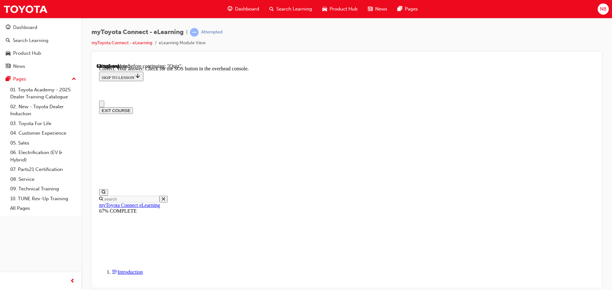
scroll to position [32, 0]
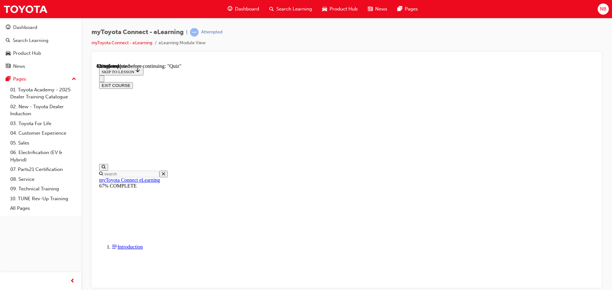
scroll to position [64, 0]
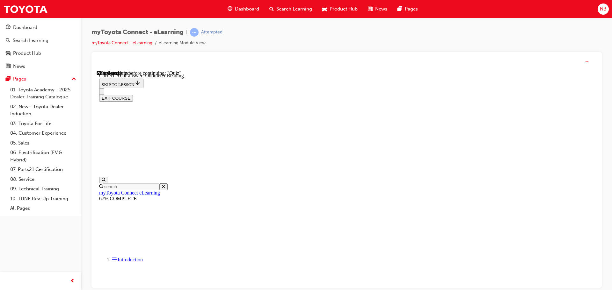
scroll to position [127, 0]
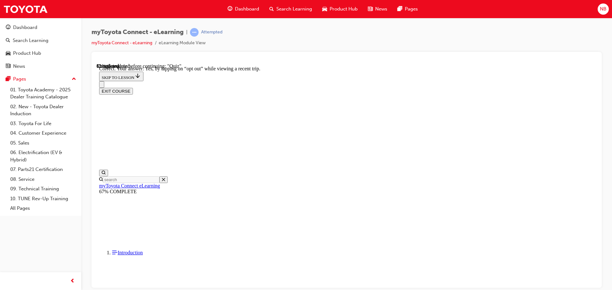
scroll to position [76, 0]
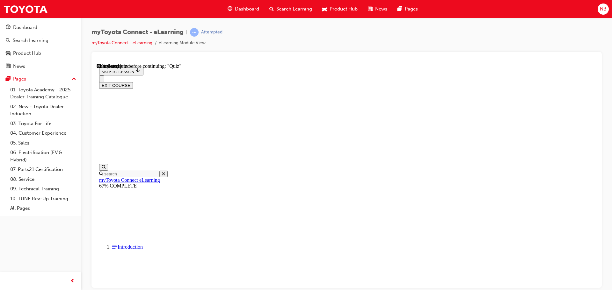
scroll to position [64, 0]
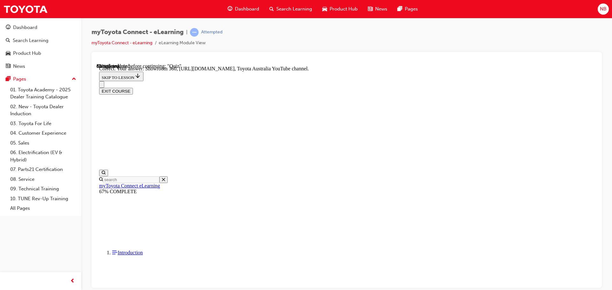
scroll to position [133, 0]
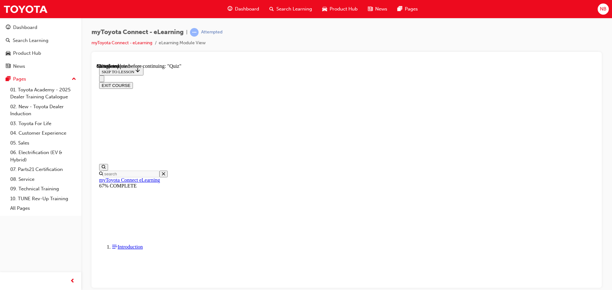
scroll to position [64, 0]
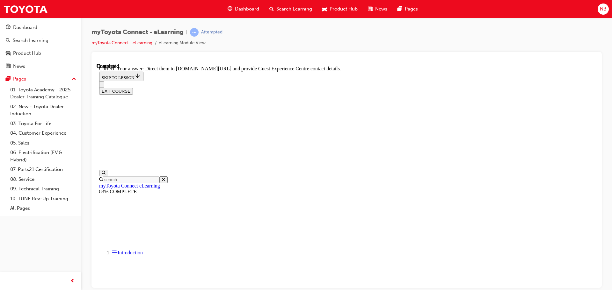
scroll to position [133, 0]
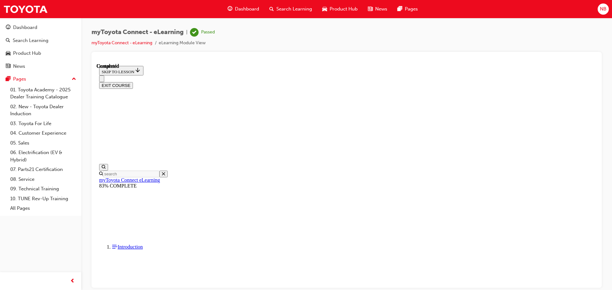
scroll to position [120, 0]
click at [133, 82] on button "EXIT COURSE" at bounding box center [116, 85] width 34 height 7
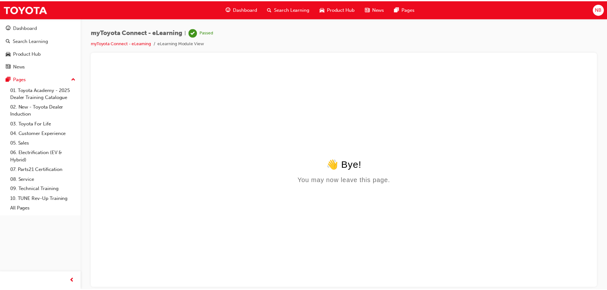
scroll to position [0, 0]
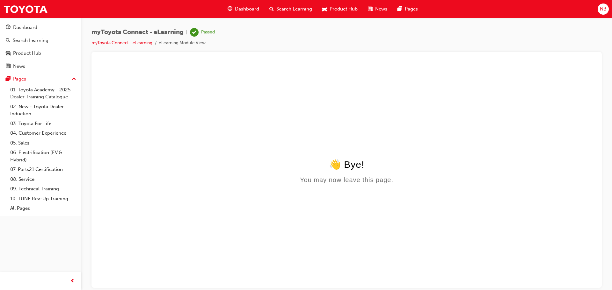
click at [252, 13] on div "Dashboard" at bounding box center [244, 9] width 42 height 13
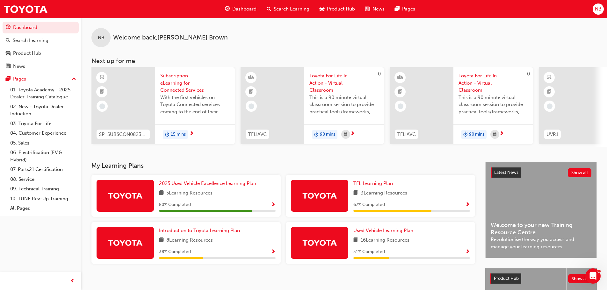
scroll to position [64, 0]
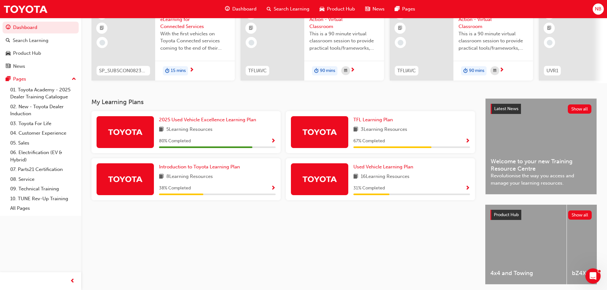
click at [214, 117] on div "2025 Used Vehicle Excellence Learning Plan 5 Learning Resources 80 % Completed" at bounding box center [185, 132] width 189 height 42
click at [215, 122] on span "2025 Used Vehicle Excellence Learning Plan" at bounding box center [207, 120] width 97 height 6
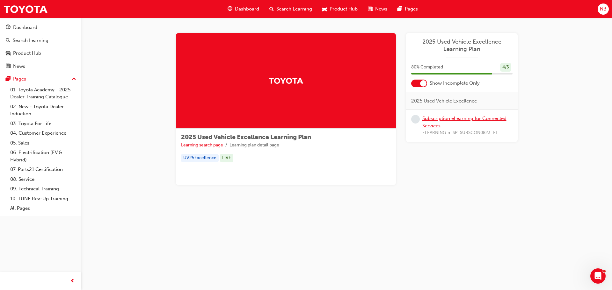
click at [432, 121] on link "Subscription eLearning for Connected Services" at bounding box center [464, 122] width 84 height 13
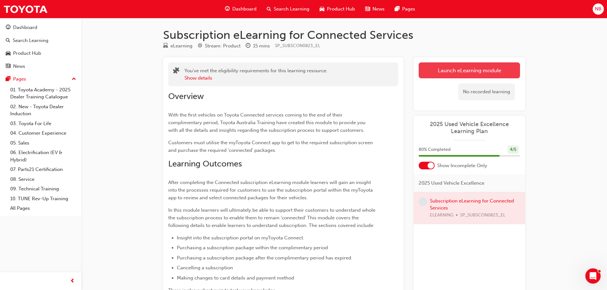
click at [481, 66] on link "Launch eLearning module" at bounding box center [469, 70] width 101 height 16
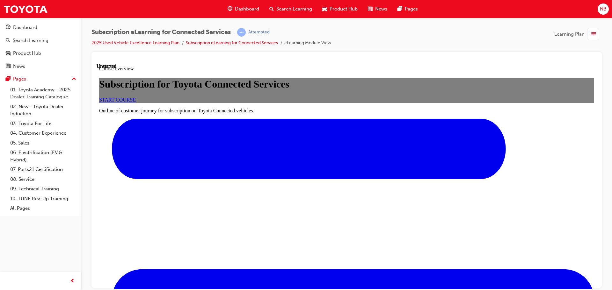
click at [136, 102] on span "START COURSE" at bounding box center [117, 99] width 37 height 5
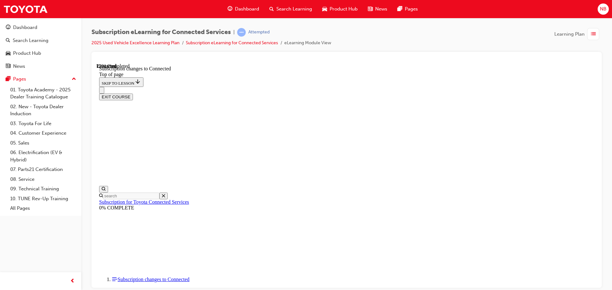
scroll to position [348, 0]
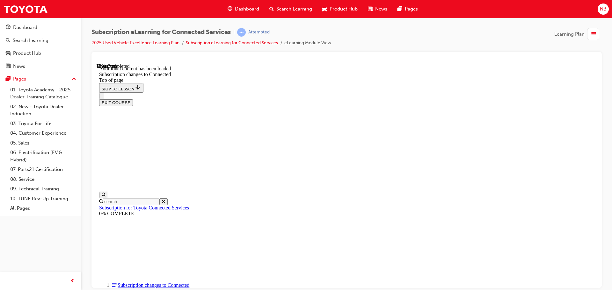
scroll to position [762, 0]
drag, startPoint x: 394, startPoint y: 278, endPoint x: 395, endPoint y: 271, distance: 7.4
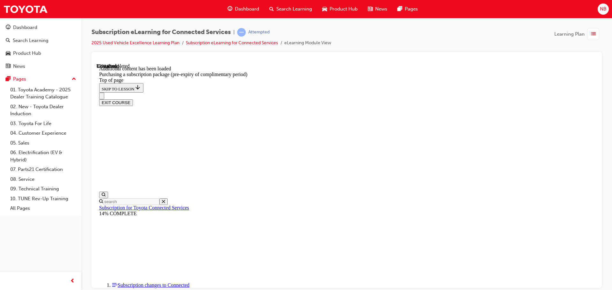
scroll to position [162, 0]
drag, startPoint x: 386, startPoint y: 276, endPoint x: 391, endPoint y: 231, distance: 45.6
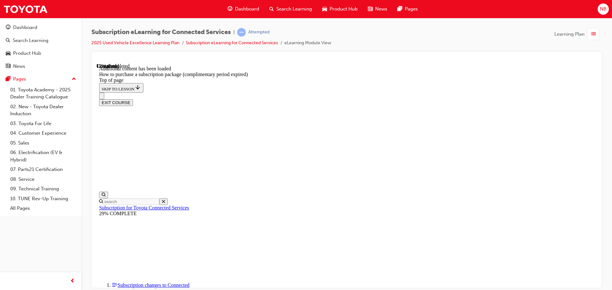
scroll to position [116, 0]
drag, startPoint x: 390, startPoint y: 239, endPoint x: 400, endPoint y: 206, distance: 34.4
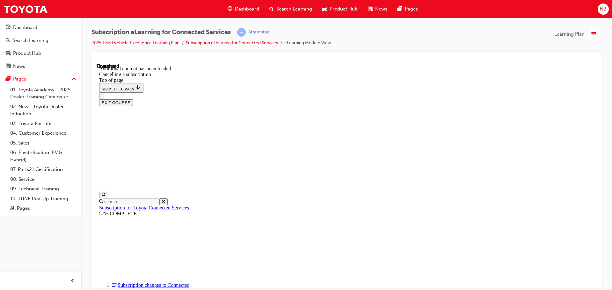
scroll to position [590, 0]
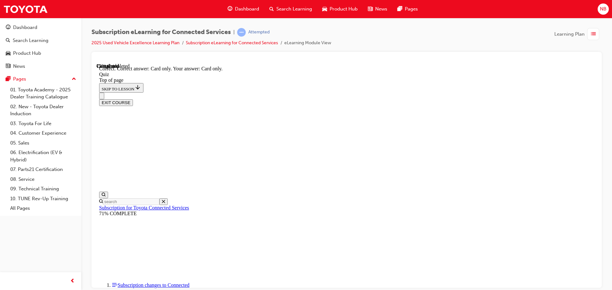
scroll to position [84, 0]
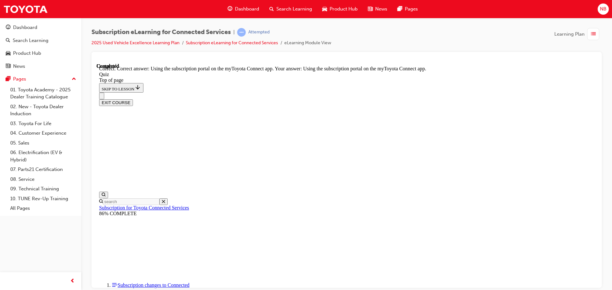
scroll to position [84, 0]
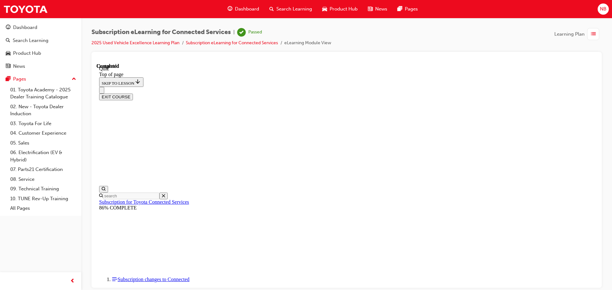
scroll to position [120, 0]
click at [133, 93] on button "EXIT COURSE" at bounding box center [116, 96] width 34 height 7
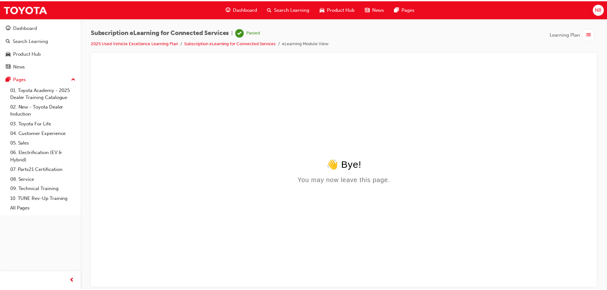
scroll to position [0, 0]
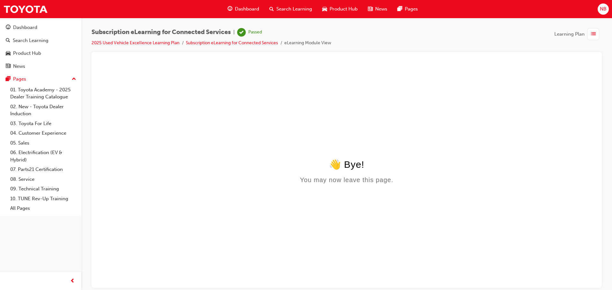
click at [250, 10] on span "Dashboard" at bounding box center [247, 8] width 24 height 7
